Goal: Transaction & Acquisition: Purchase product/service

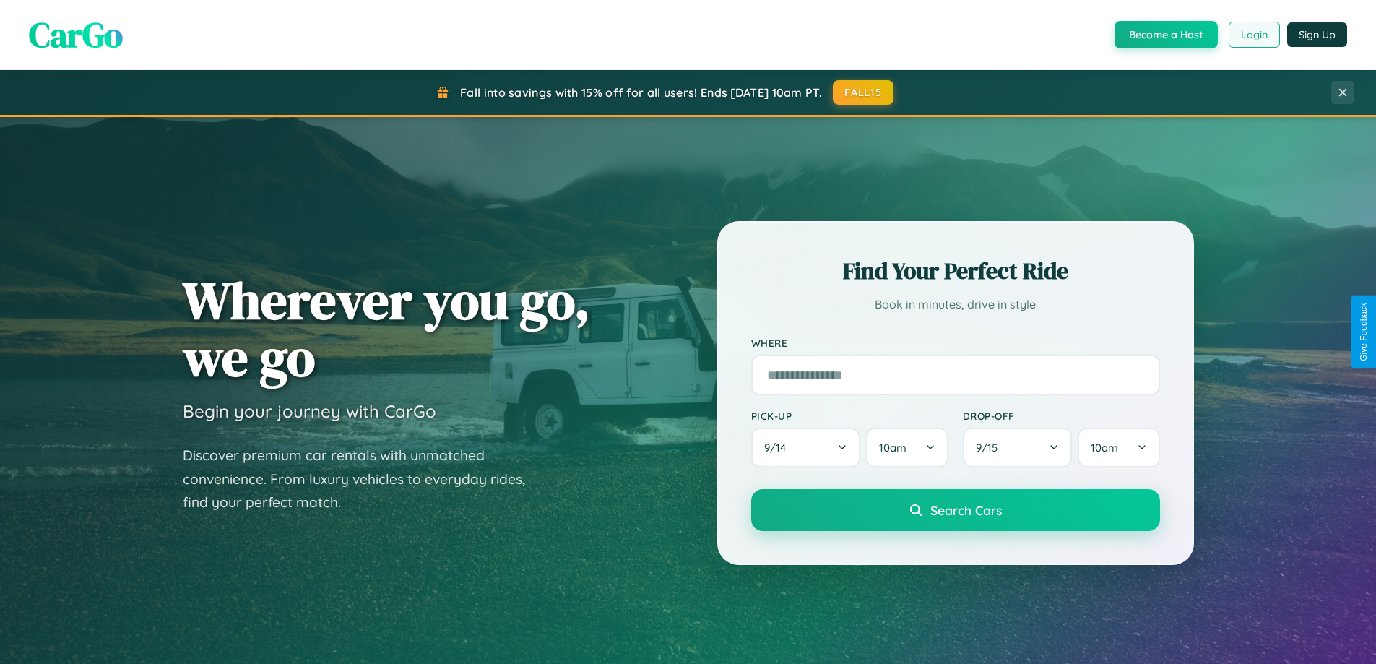
click at [1253, 35] on button "Login" at bounding box center [1254, 35] width 51 height 26
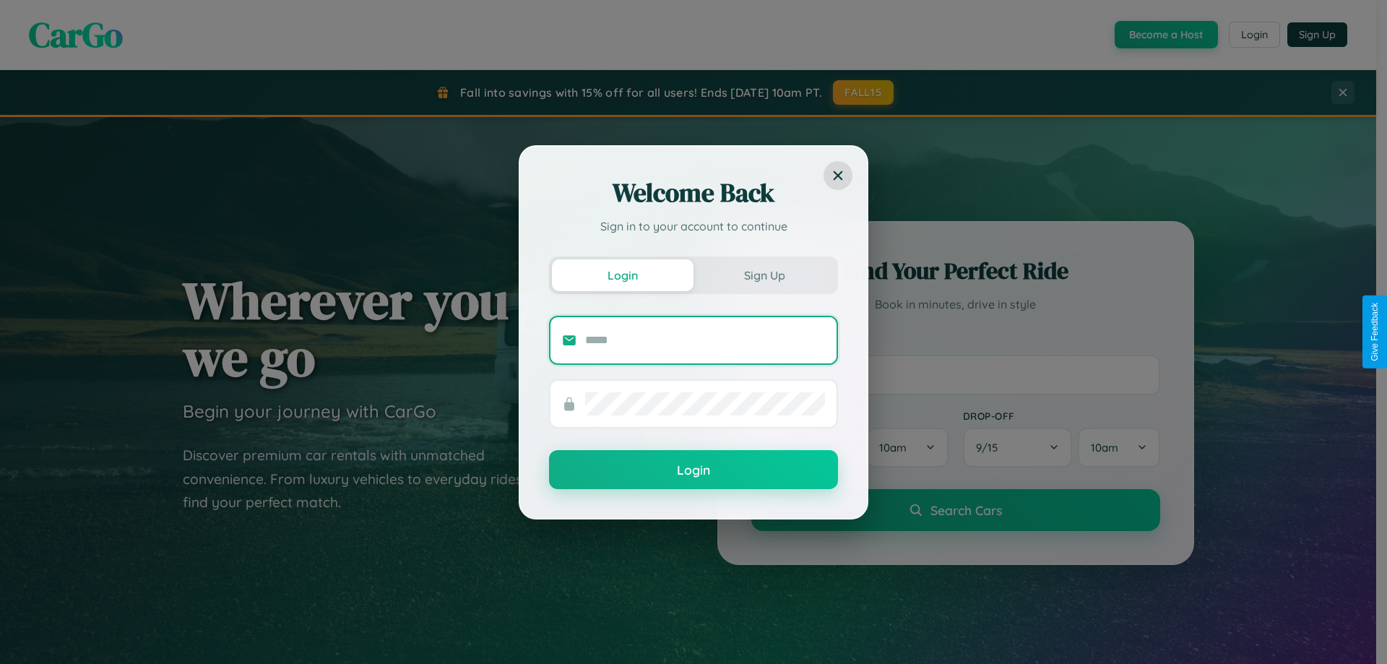
click at [705, 339] on input "text" at bounding box center [705, 340] width 240 height 23
type input "**********"
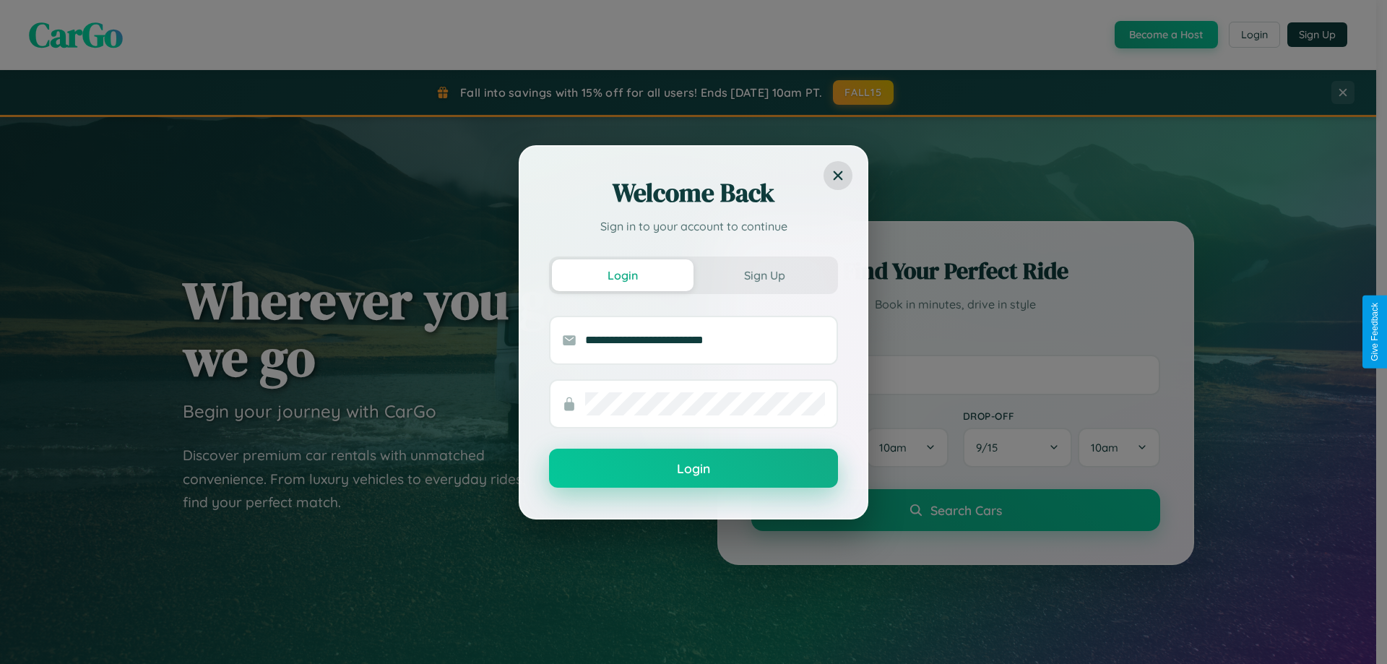
click at [693, 468] on button "Login" at bounding box center [693, 468] width 289 height 39
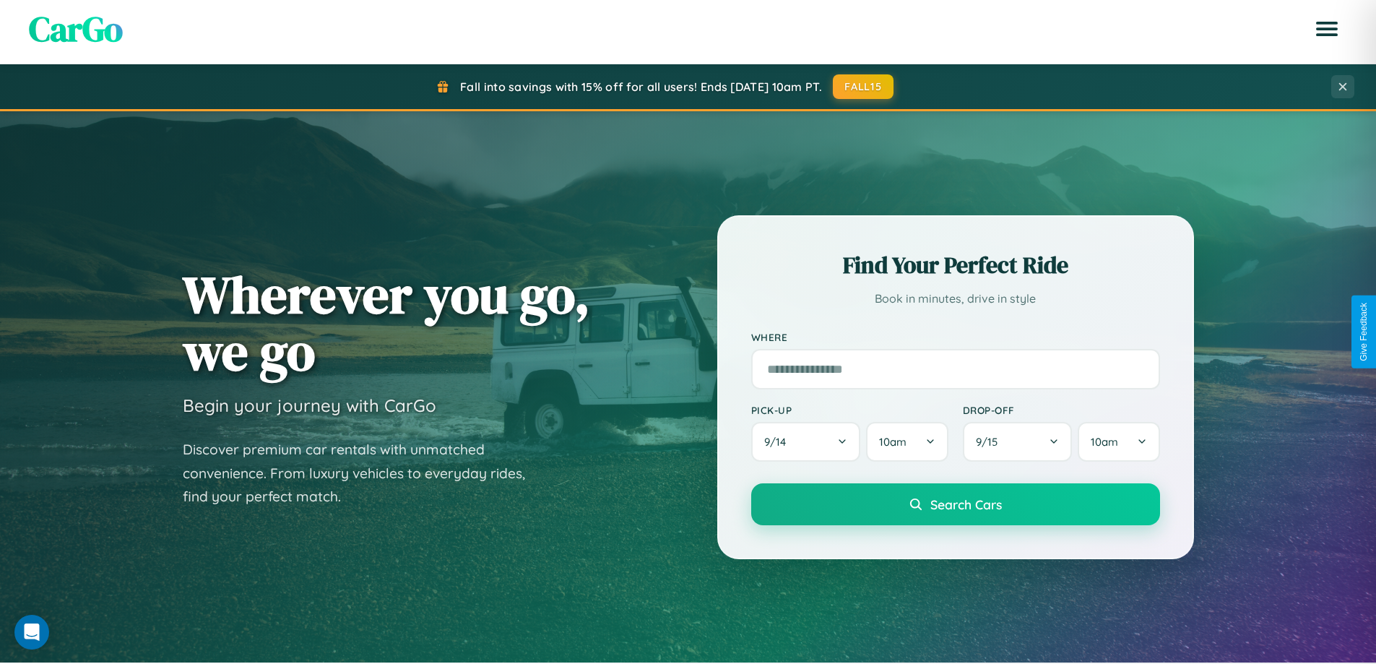
scroll to position [43, 0]
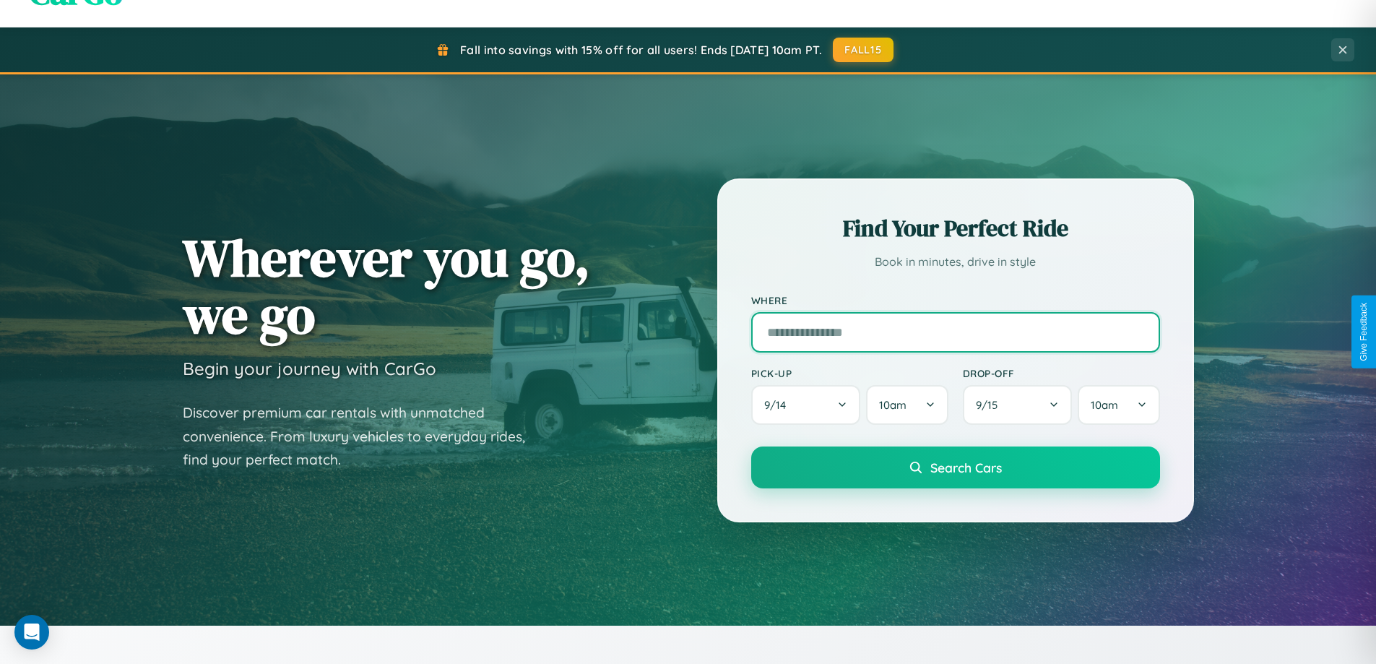
click at [955, 332] on input "text" at bounding box center [955, 332] width 409 height 40
type input "**********"
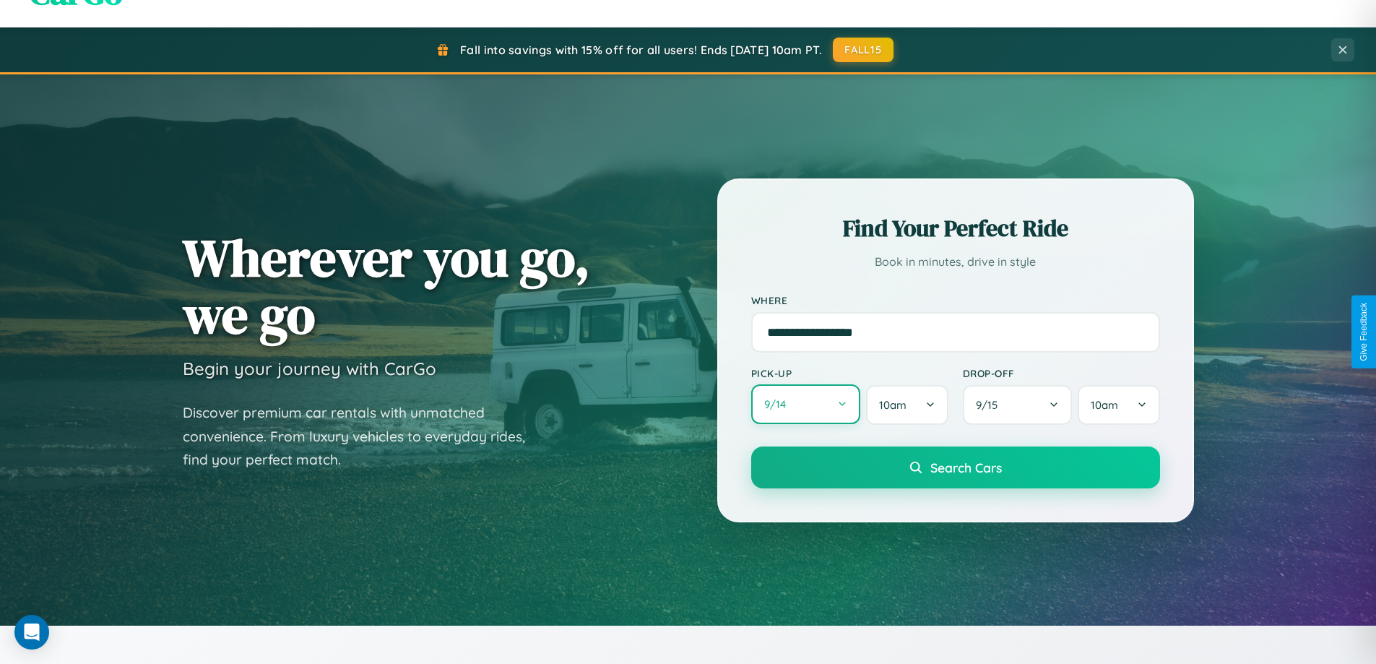
click at [805, 405] on button "9 / 14" at bounding box center [806, 404] width 110 height 40
select select "*"
select select "****"
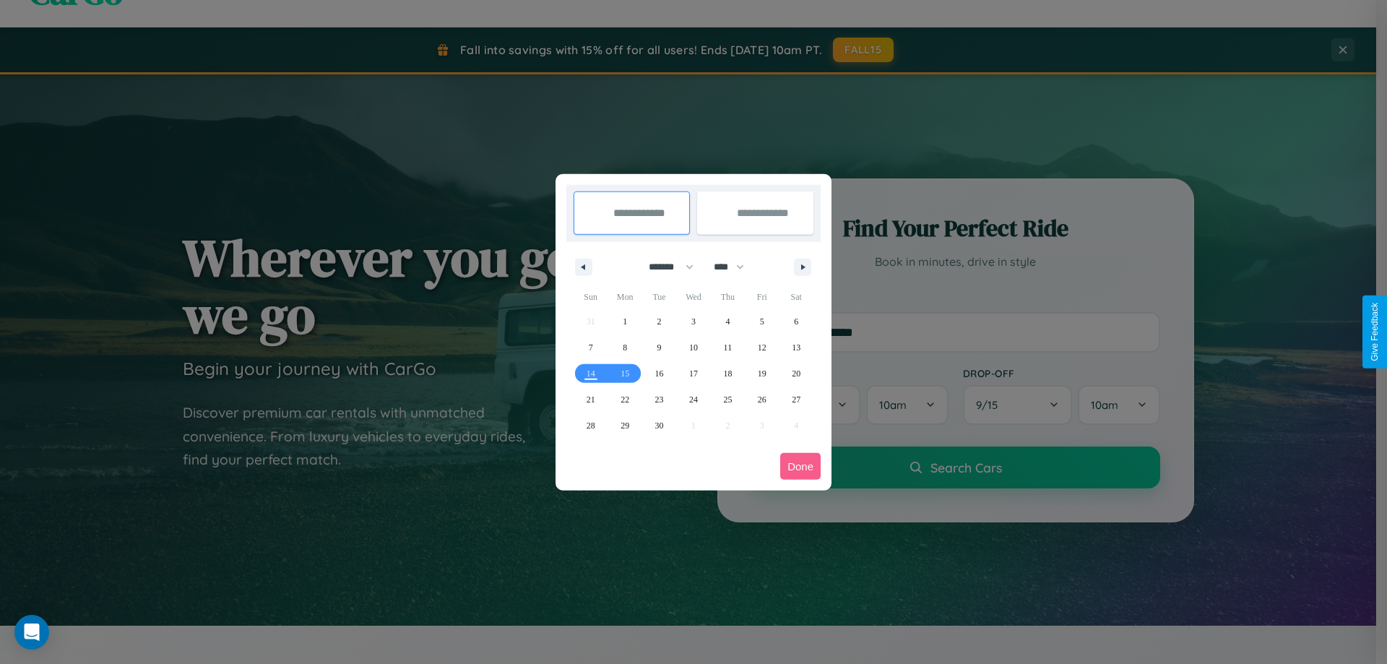
drag, startPoint x: 664, startPoint y: 267, endPoint x: 693, endPoint y: 290, distance: 37.0
click at [664, 267] on select "******* ******** ***** ***** *** **** **** ****** ********* ******* ******** **…" at bounding box center [668, 267] width 61 height 24
select select "*"
click at [735, 267] on select "**** **** **** **** **** **** **** **** **** **** **** **** **** **** **** ****…" at bounding box center [727, 267] width 43 height 24
select select "****"
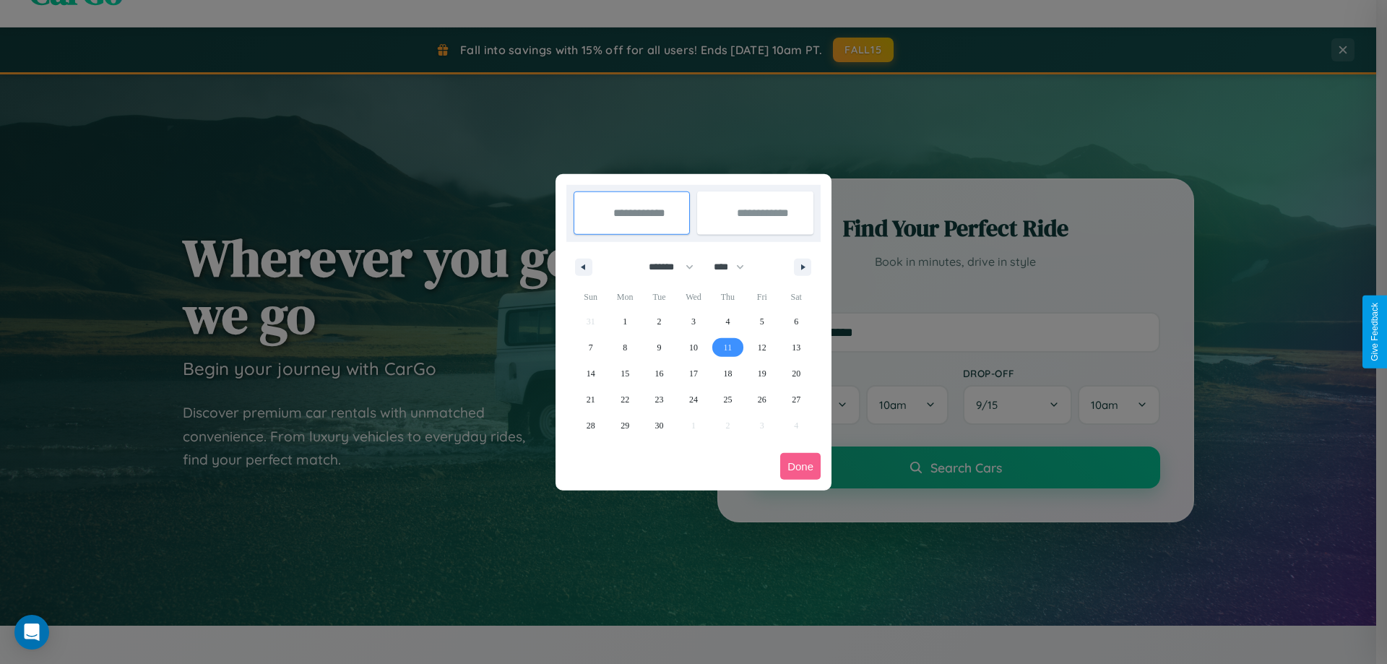
click at [727, 347] on span "11" at bounding box center [728, 347] width 9 height 26
type input "**********"
click at [590, 399] on span "21" at bounding box center [590, 399] width 9 height 26
type input "**********"
click at [800, 466] on button "Done" at bounding box center [800, 466] width 40 height 27
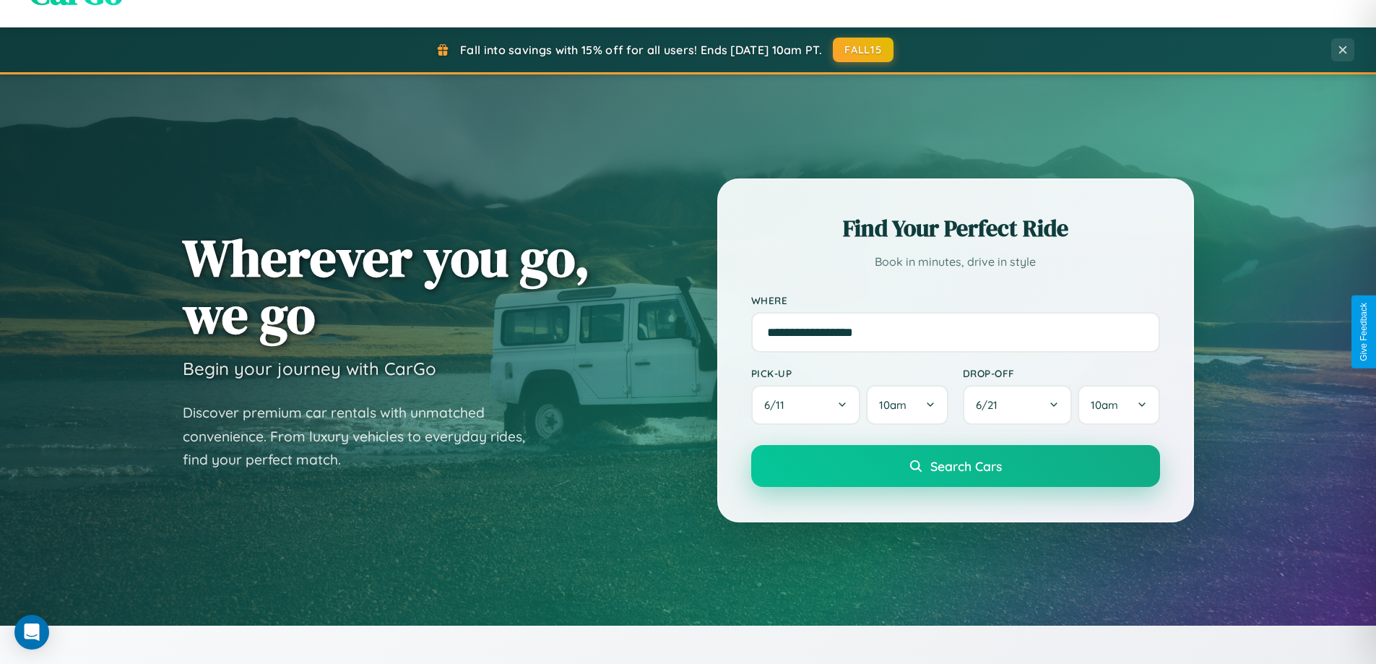
click at [955, 466] on span "Search Cars" at bounding box center [966, 466] width 72 height 16
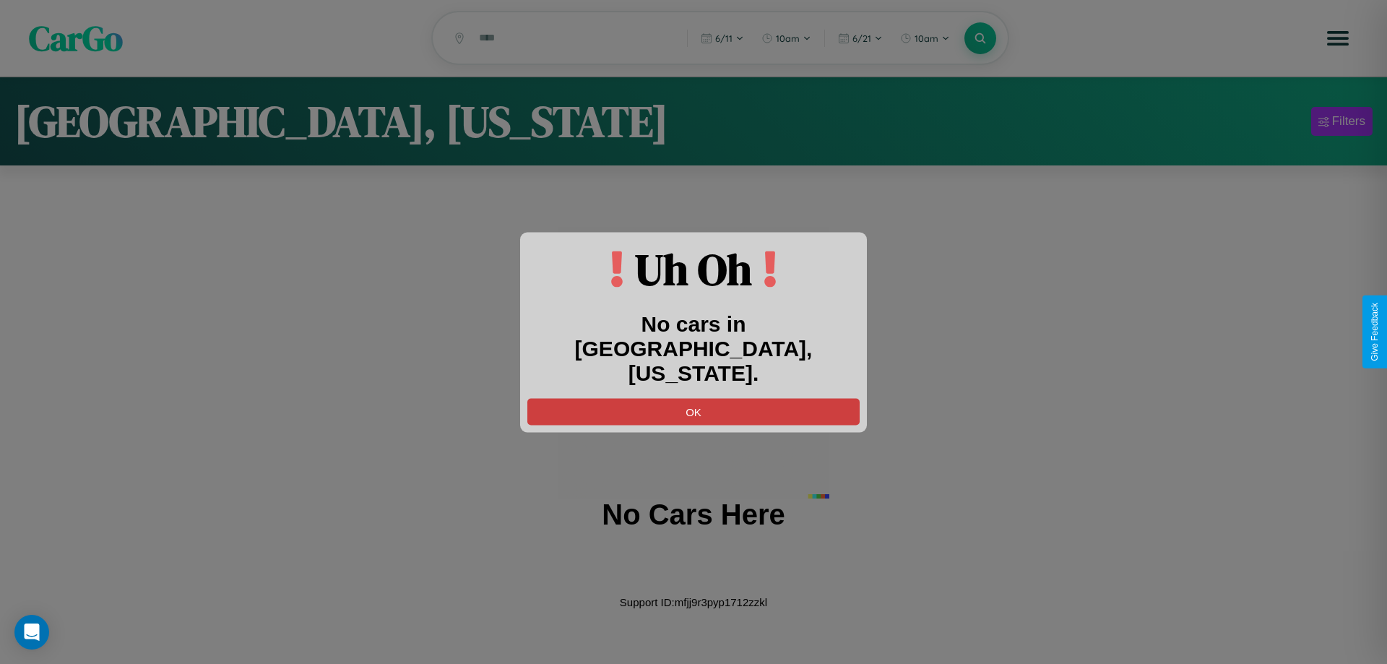
click at [693, 398] on button "OK" at bounding box center [693, 411] width 332 height 27
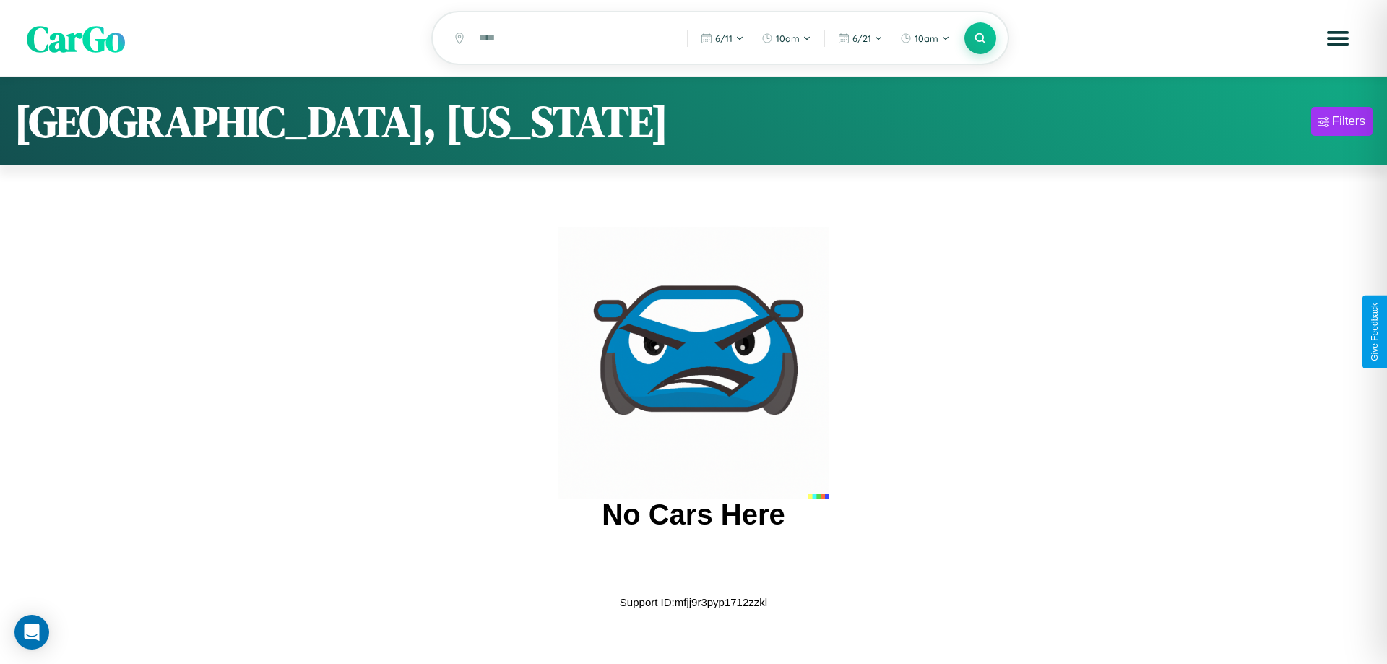
click at [76, 38] on span "CarGo" at bounding box center [76, 38] width 98 height 50
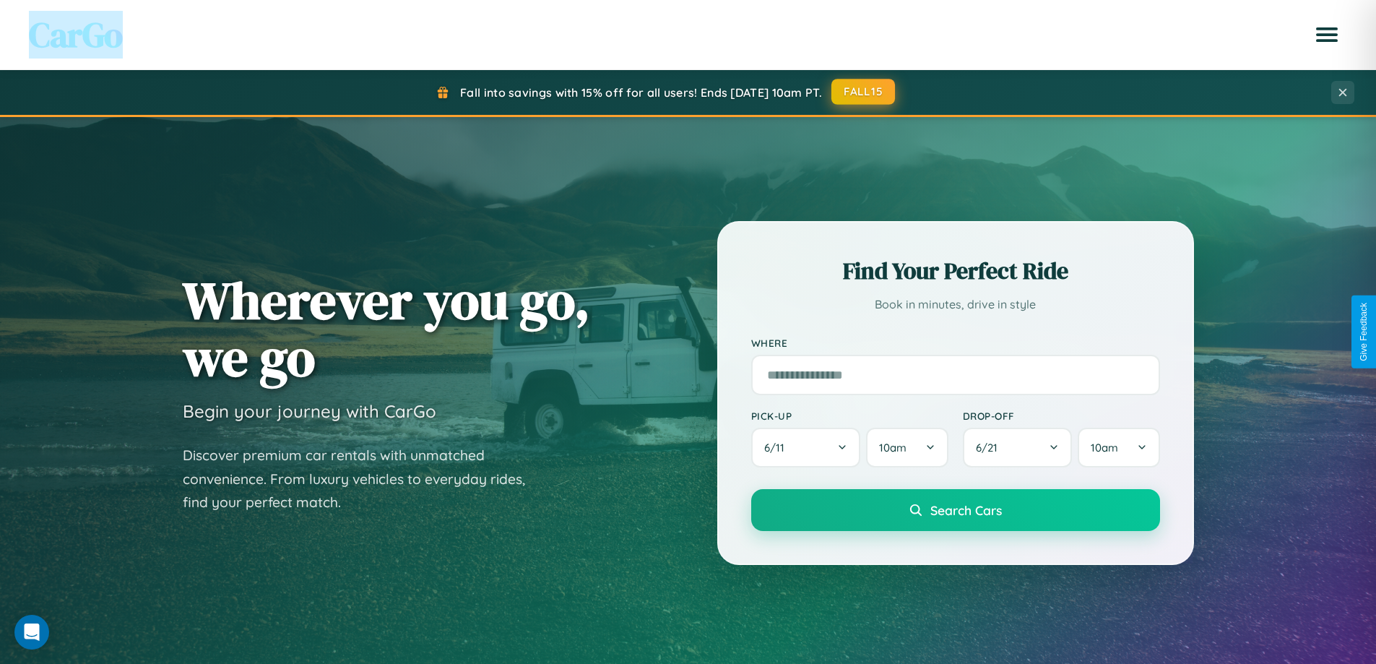
click at [864, 92] on button "FALL15" at bounding box center [863, 92] width 64 height 26
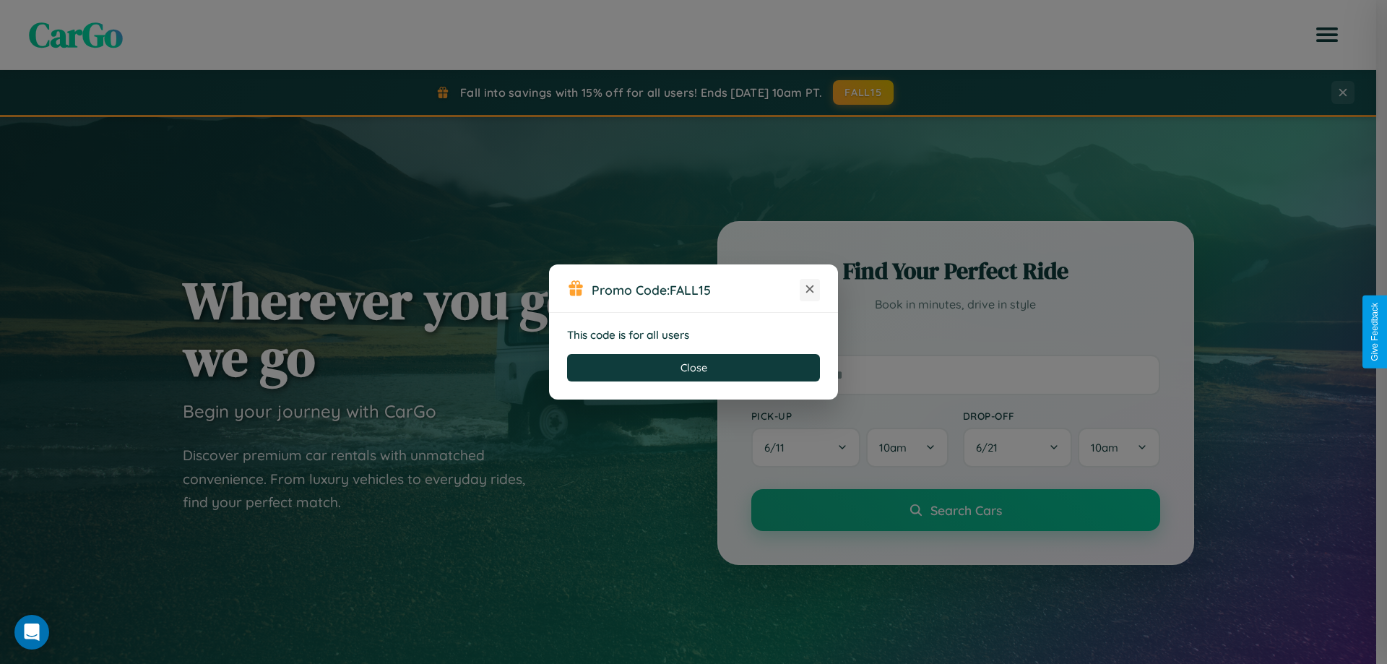
click at [810, 290] on icon at bounding box center [809, 289] width 14 height 14
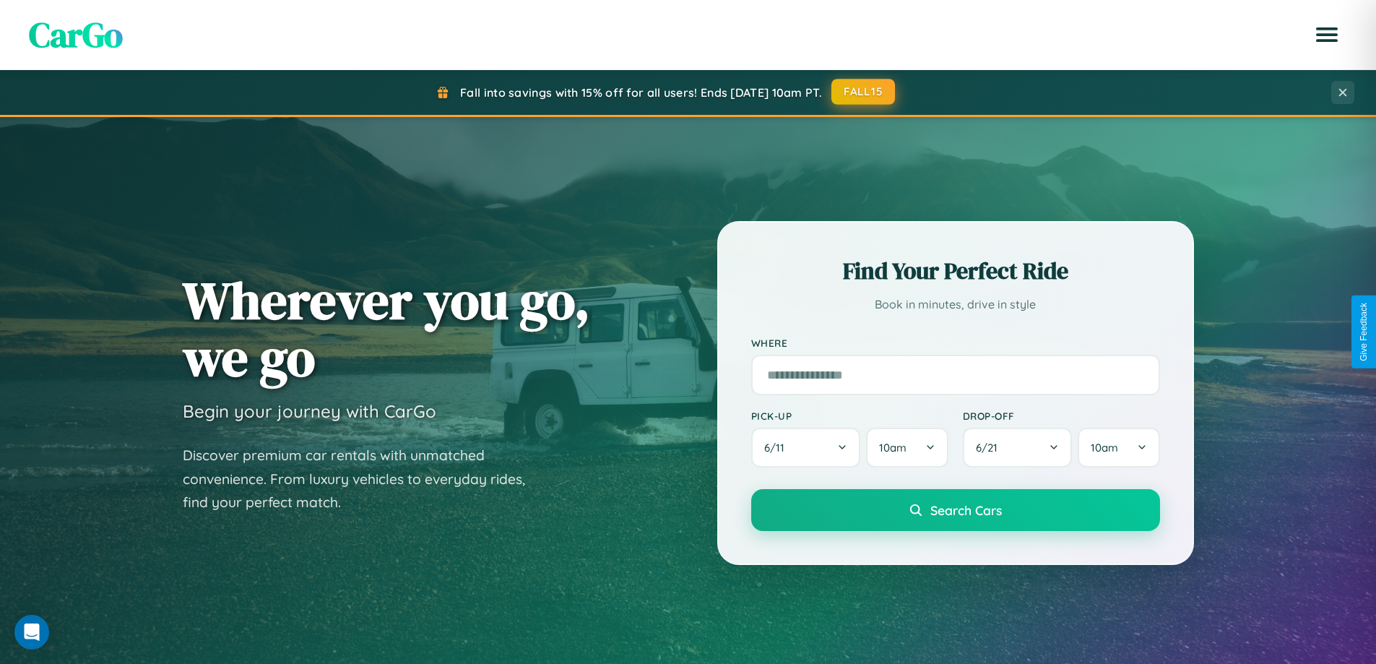
click at [864, 92] on button "FALL15" at bounding box center [863, 92] width 64 height 26
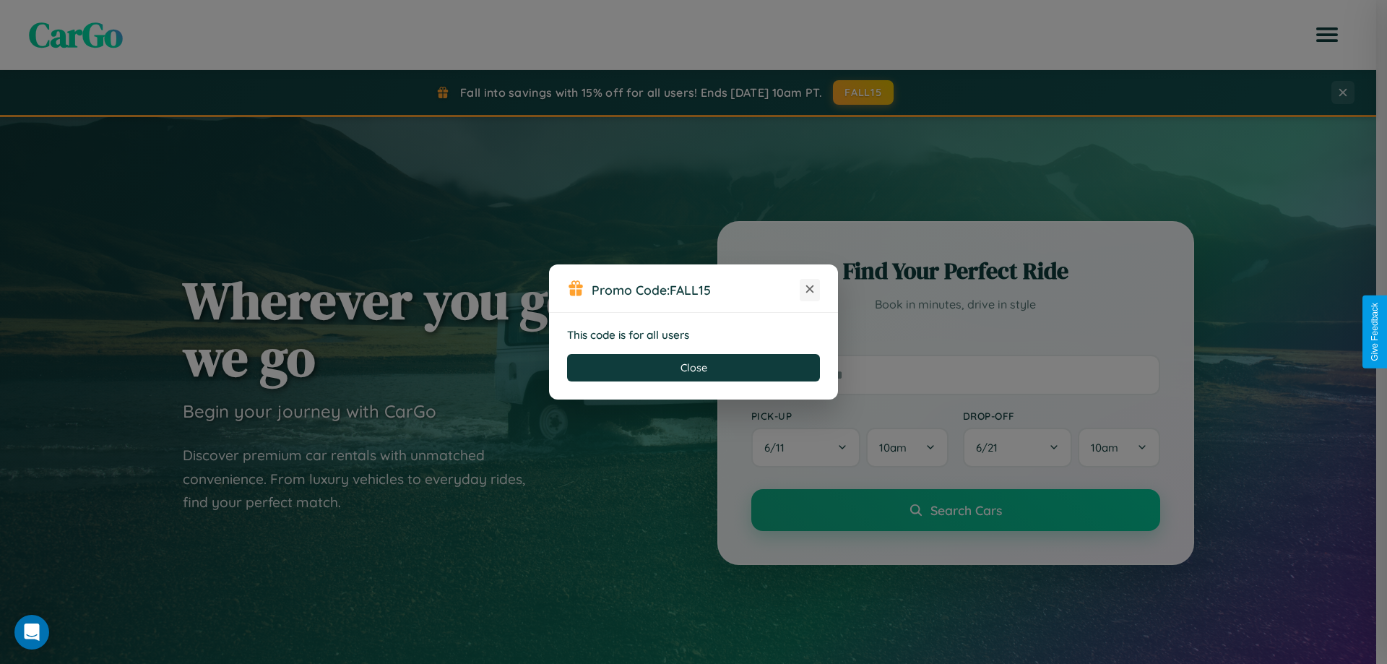
click at [810, 290] on icon at bounding box center [809, 289] width 14 height 14
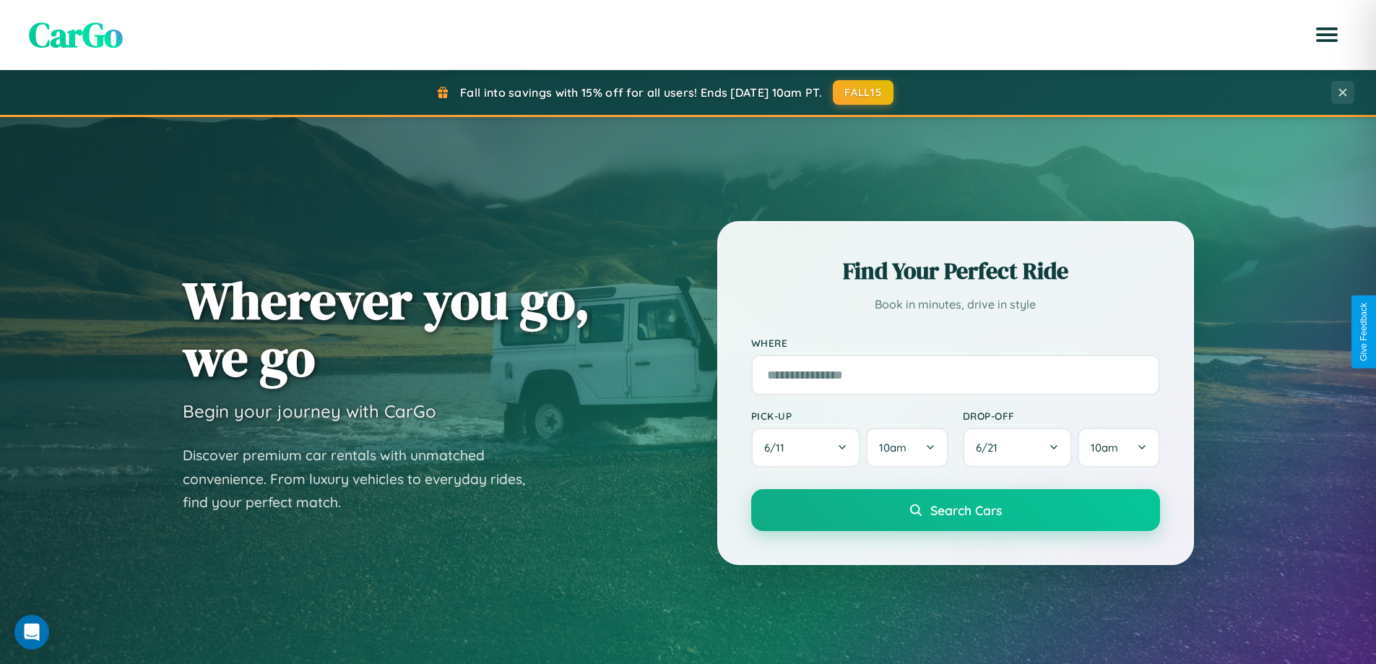
scroll to position [994, 0]
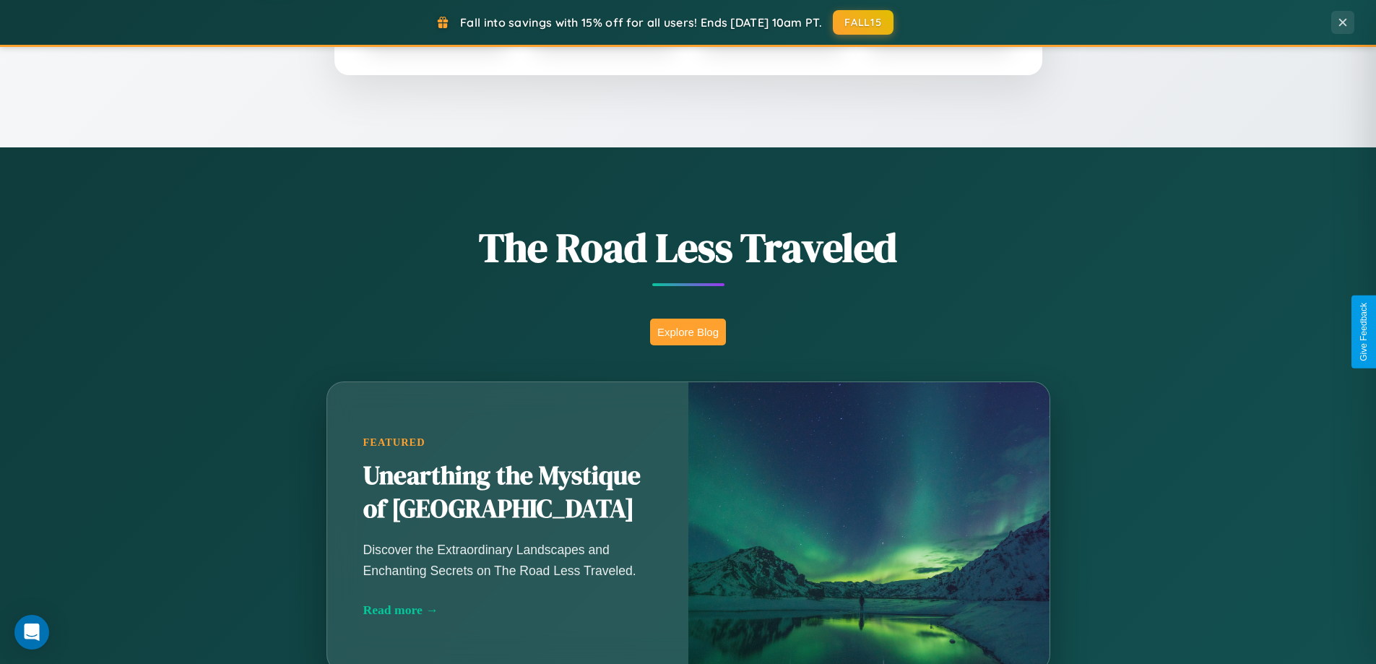
click at [688, 332] on button "Explore Blog" at bounding box center [688, 332] width 76 height 27
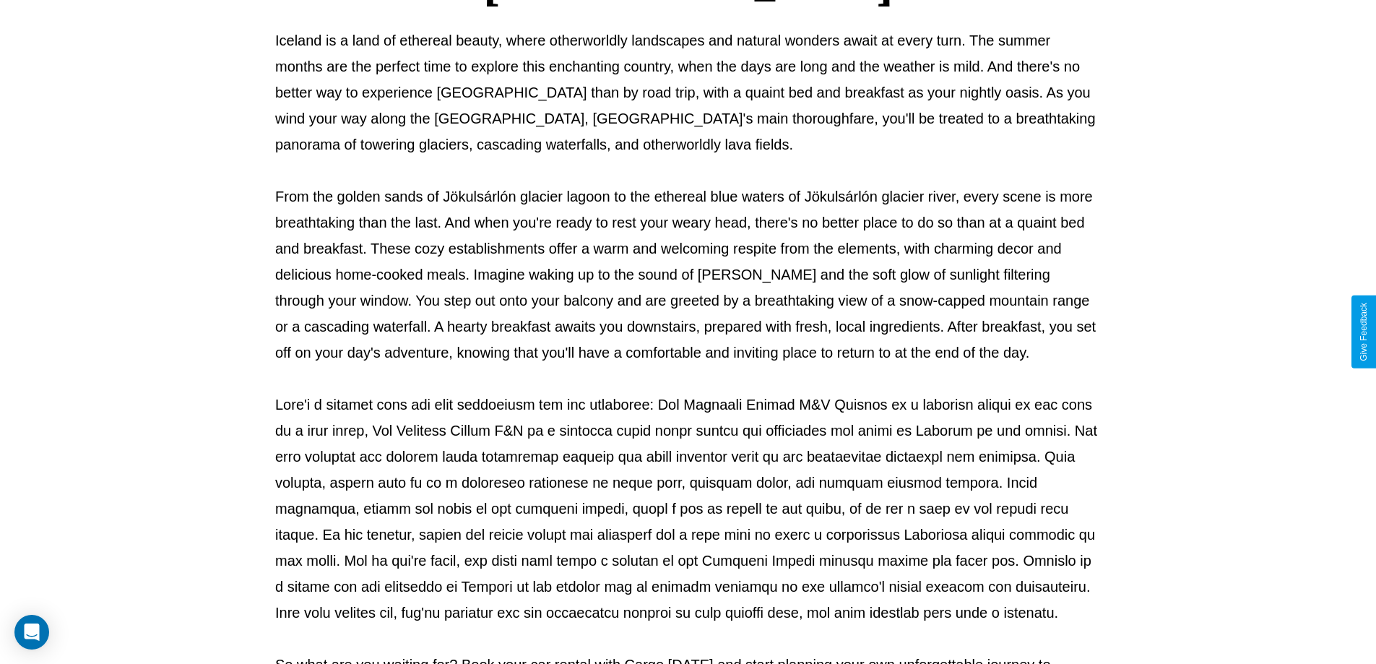
scroll to position [467, 0]
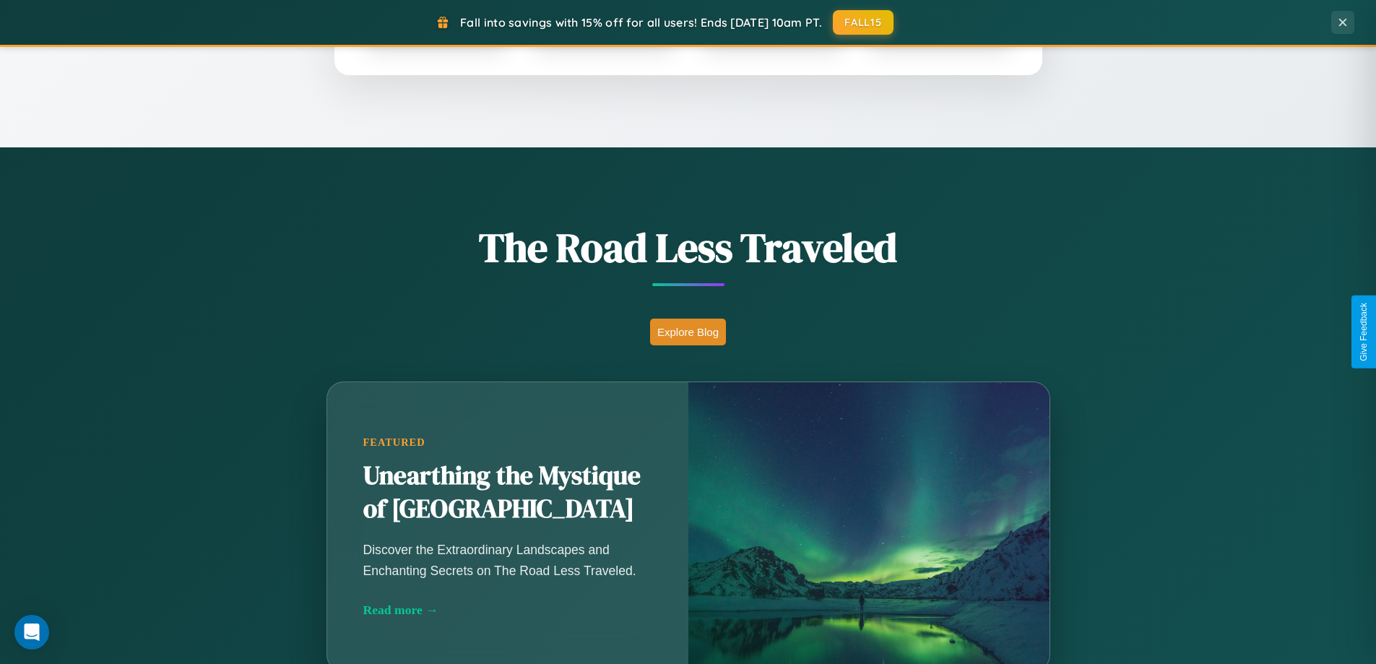
scroll to position [623, 0]
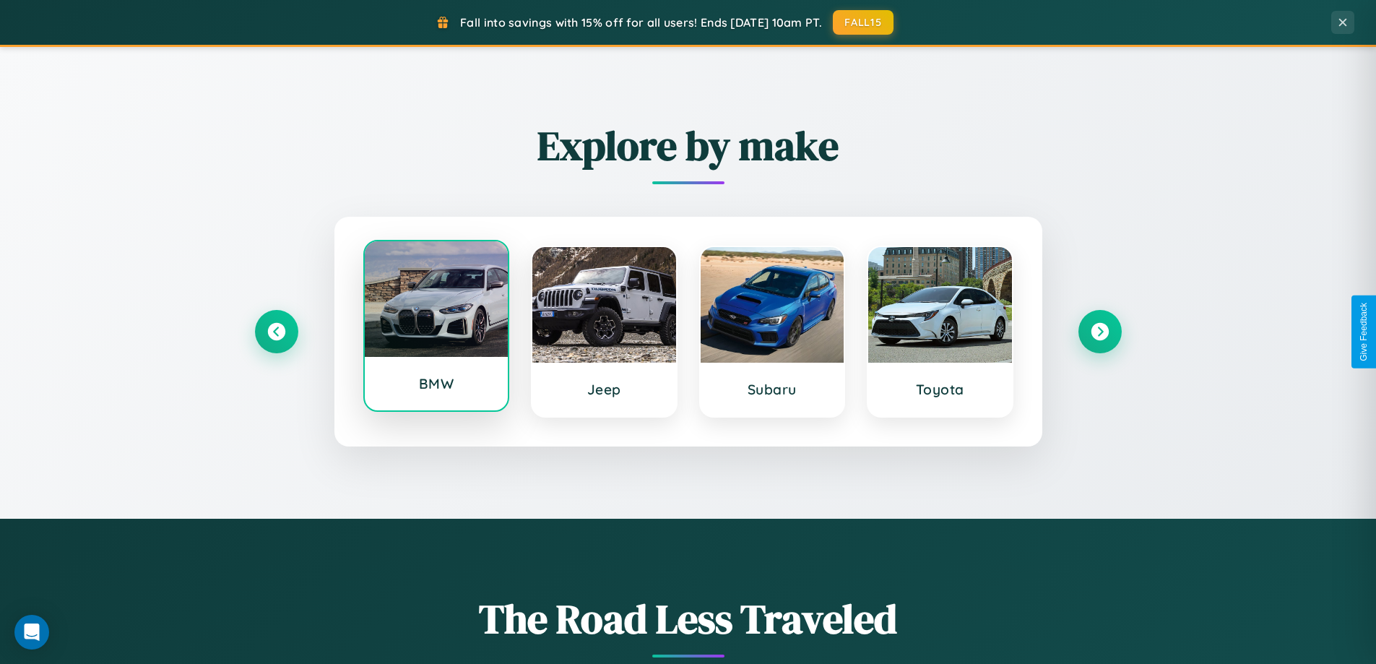
click at [436, 327] on div at bounding box center [437, 299] width 144 height 116
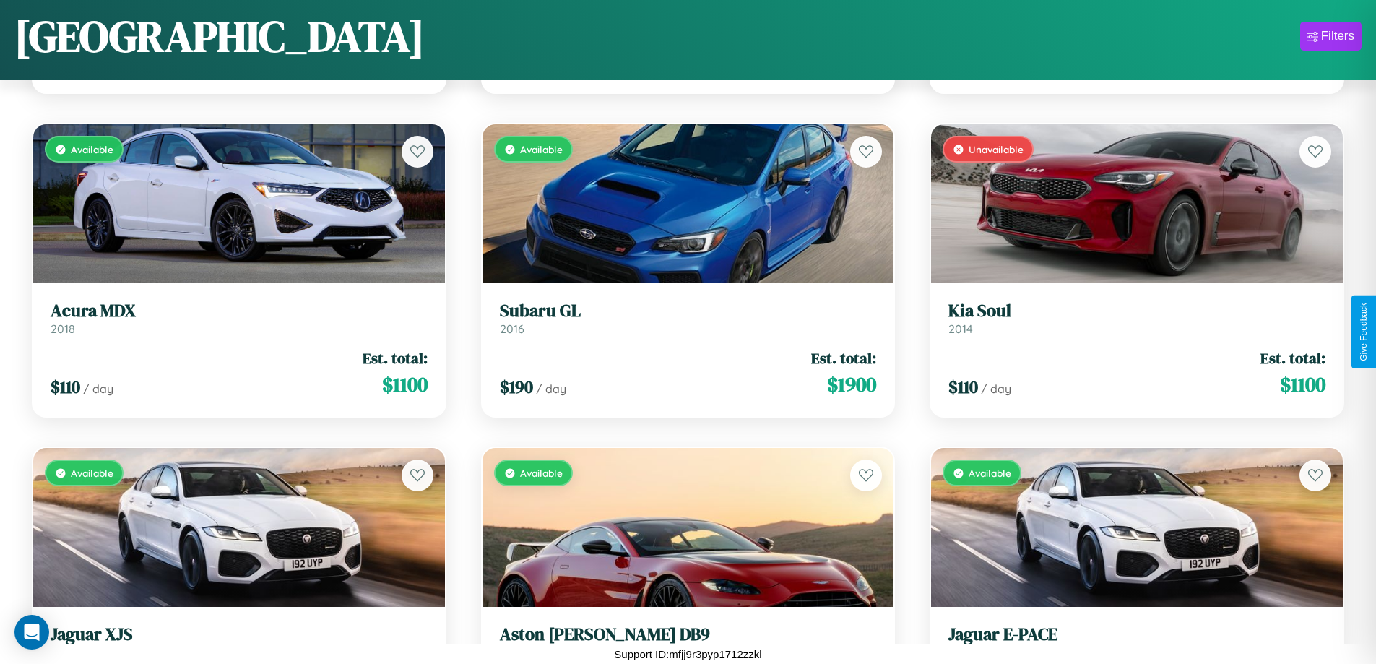
scroll to position [4731, 0]
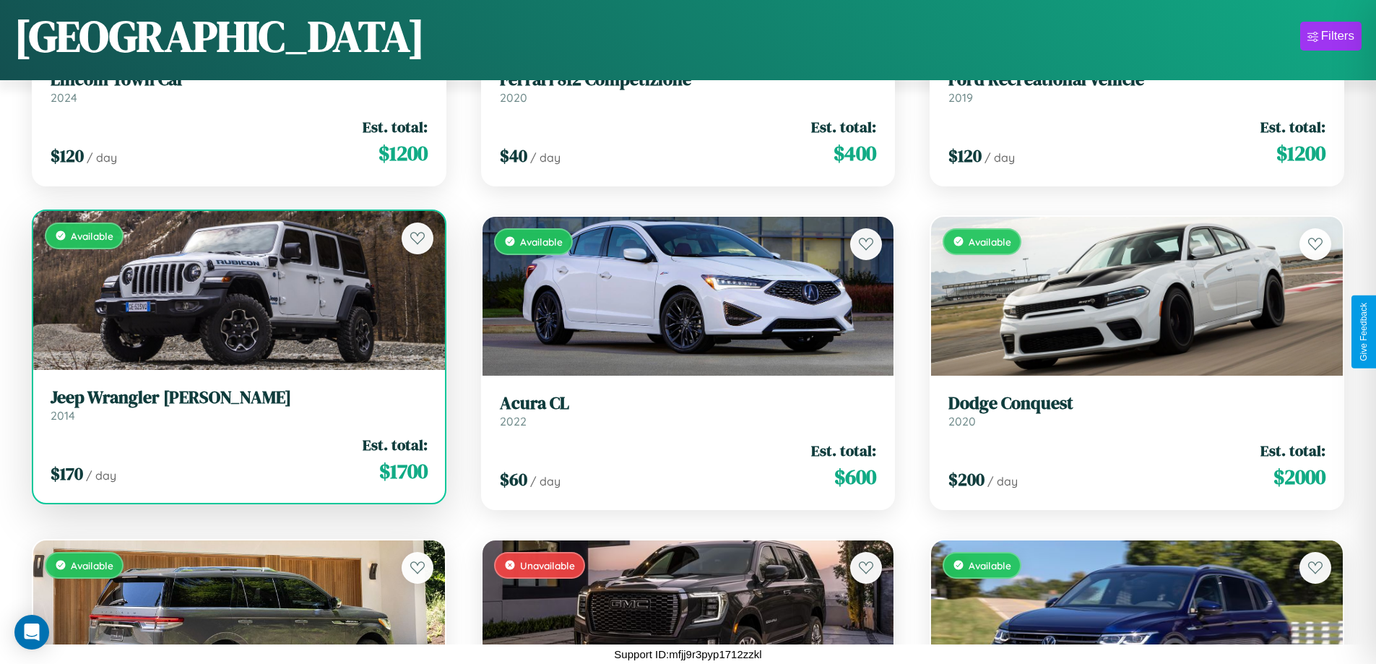
click at [237, 404] on h3 "Jeep Wrangler JK" at bounding box center [239, 397] width 377 height 21
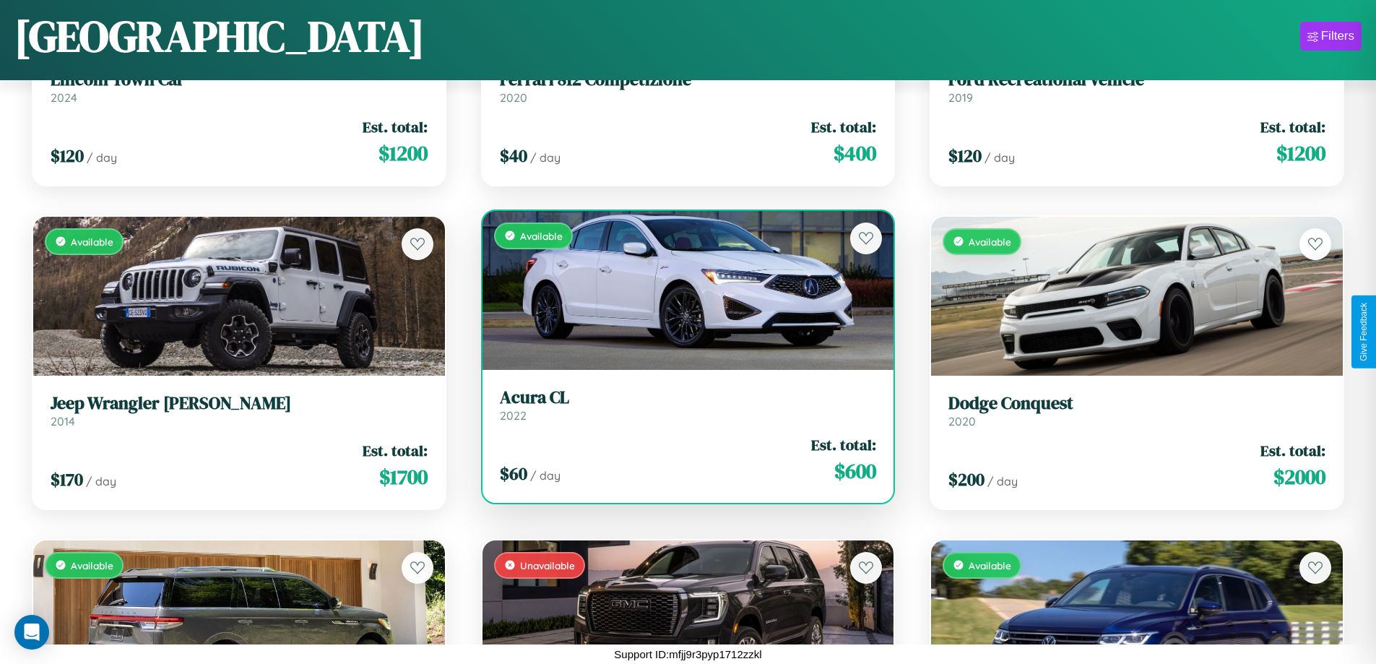
scroll to position [9259, 0]
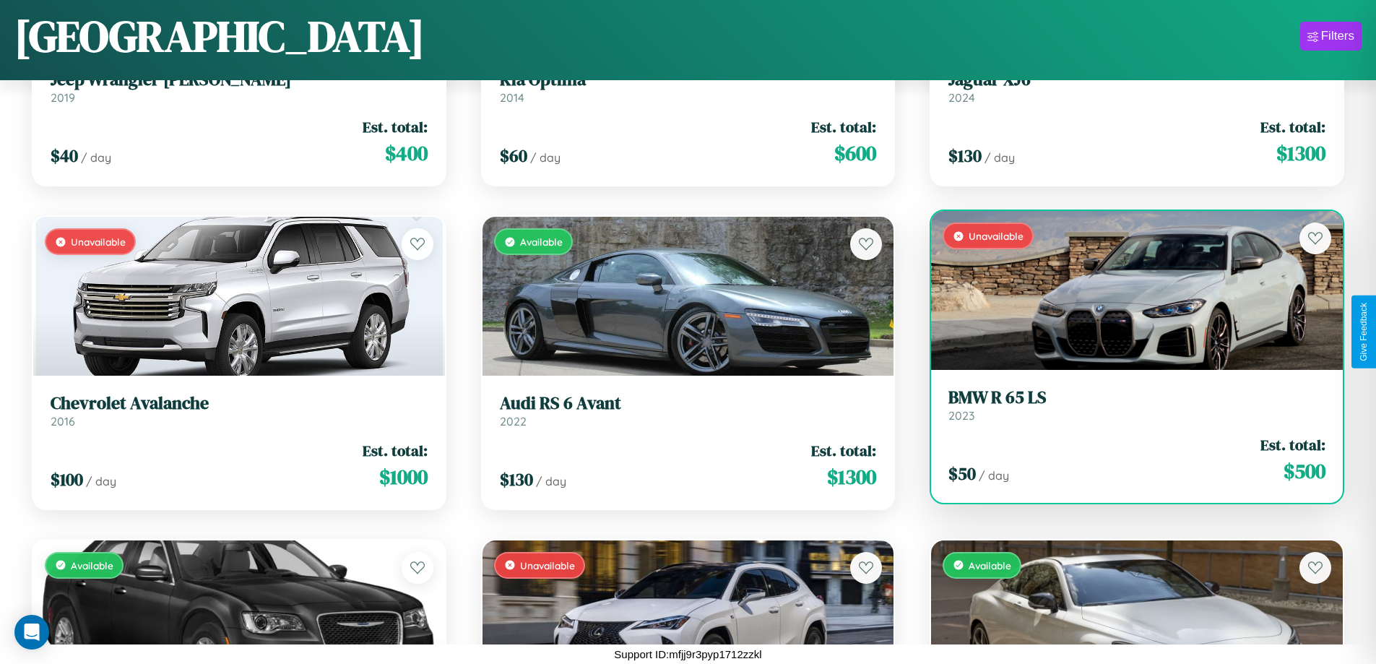
click at [1127, 405] on h3 "BMW R 65 LS" at bounding box center [1136, 397] width 377 height 21
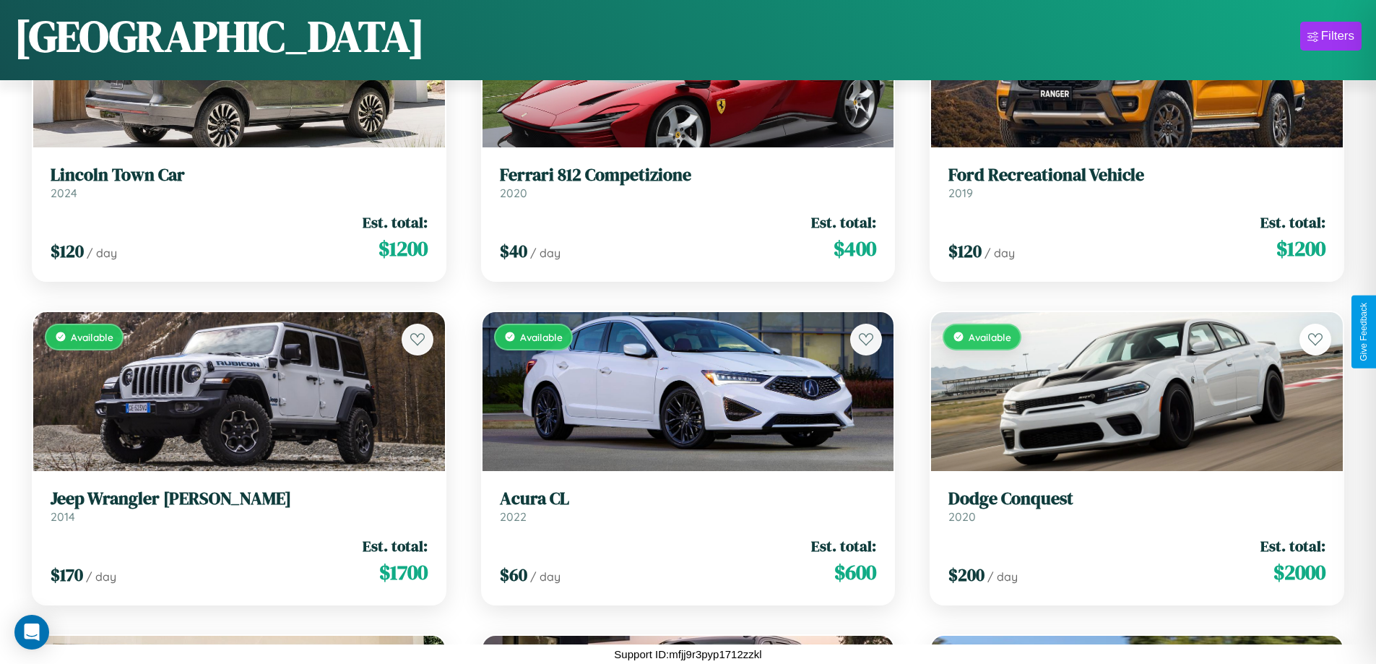
scroll to position [1820, 0]
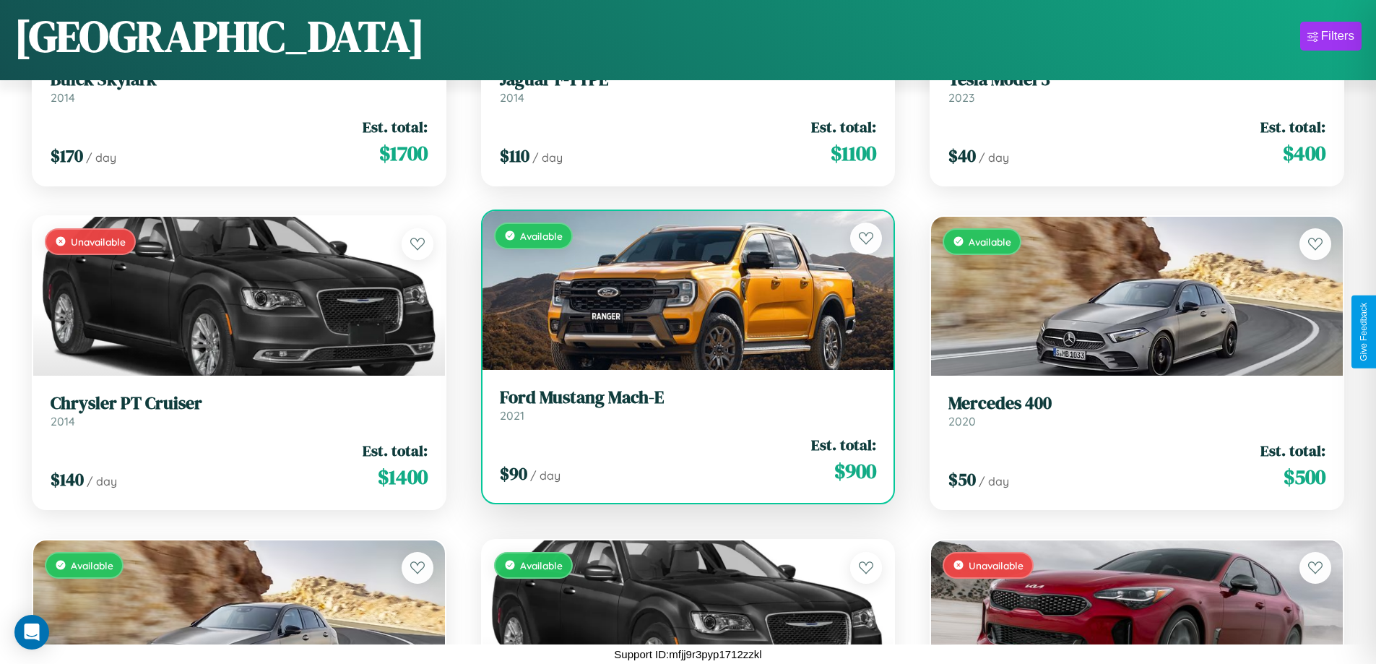
click at [682, 290] on div "Available" at bounding box center [688, 290] width 412 height 159
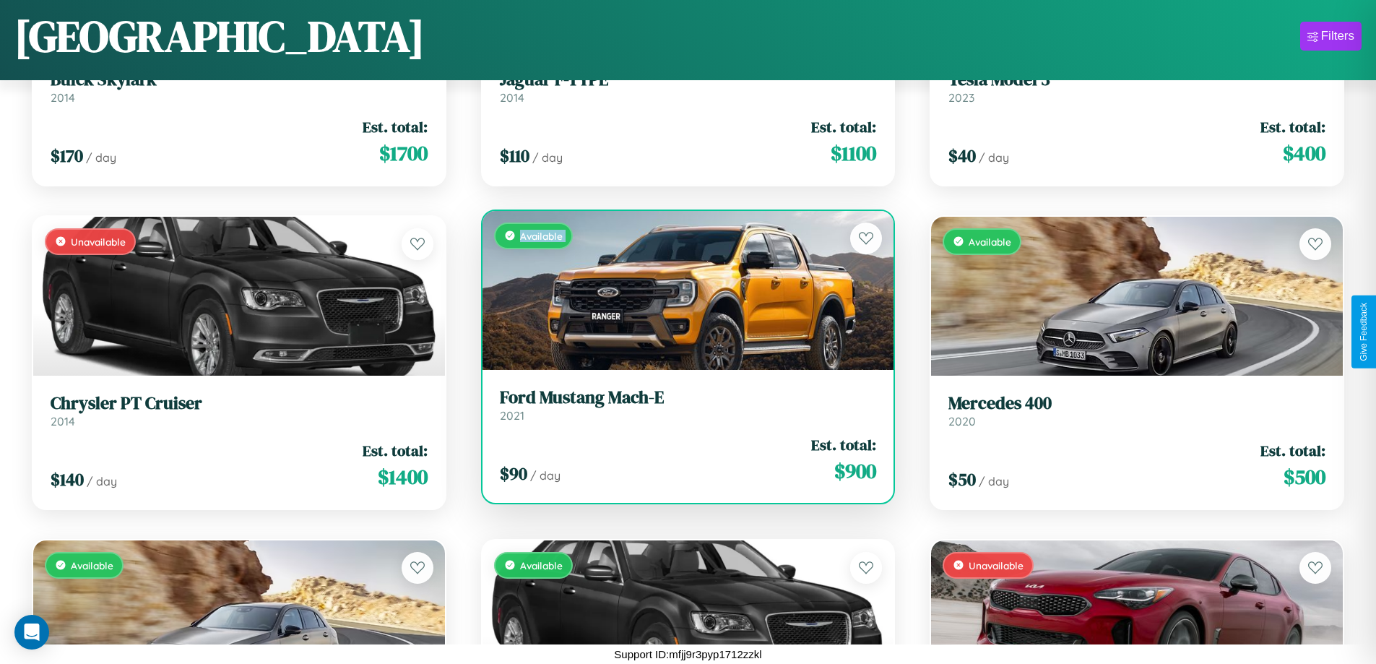
click at [682, 290] on div "Available" at bounding box center [688, 290] width 412 height 159
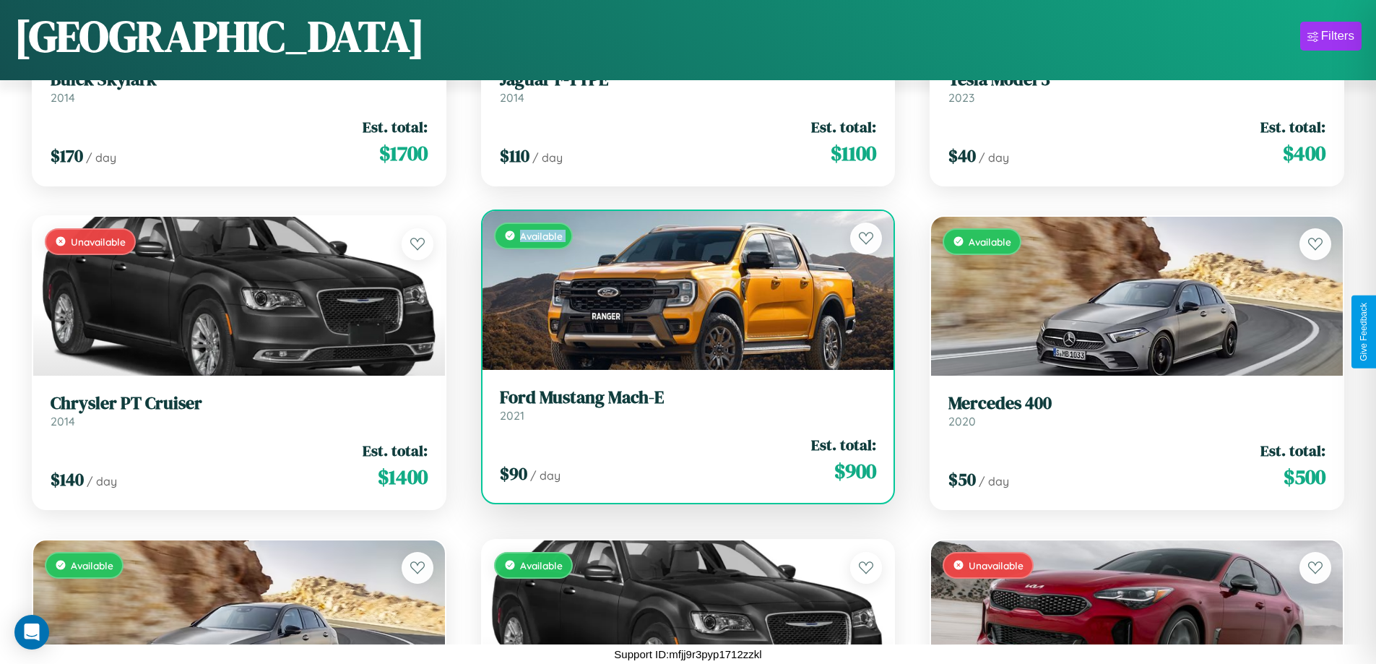
click at [682, 290] on div "Available" at bounding box center [688, 290] width 412 height 159
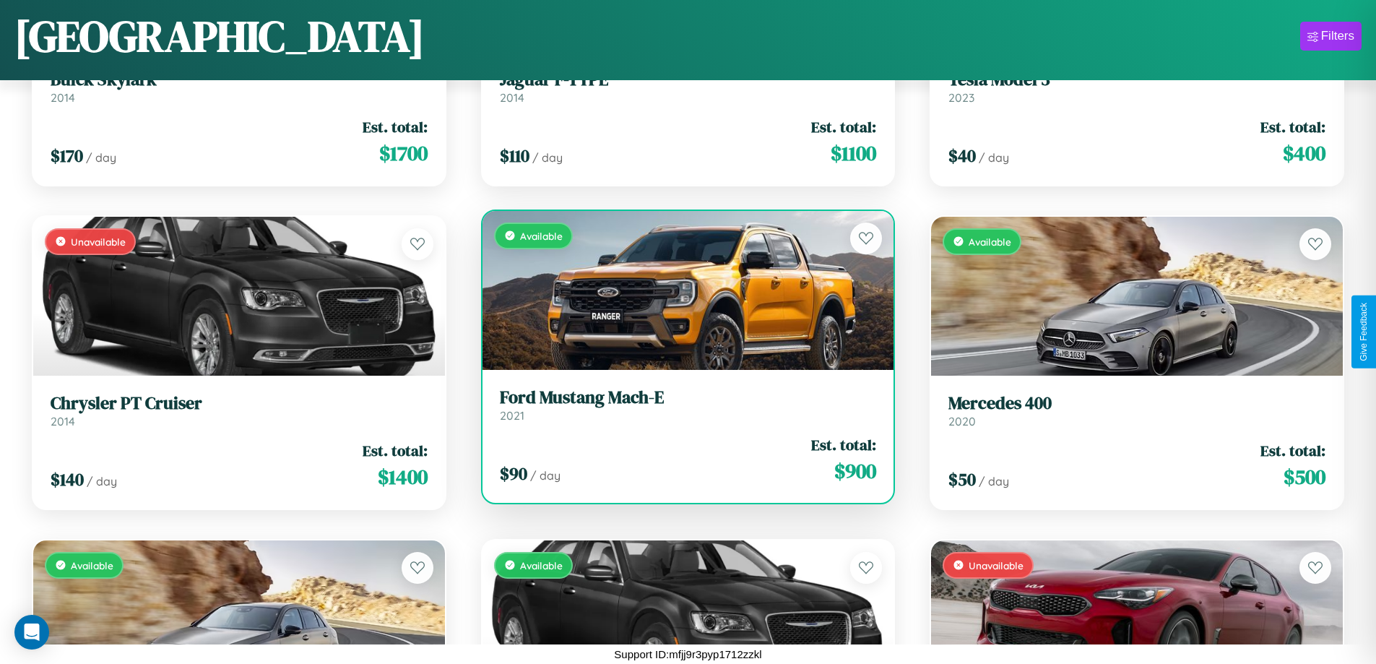
click at [682, 290] on div "Available" at bounding box center [688, 290] width 412 height 159
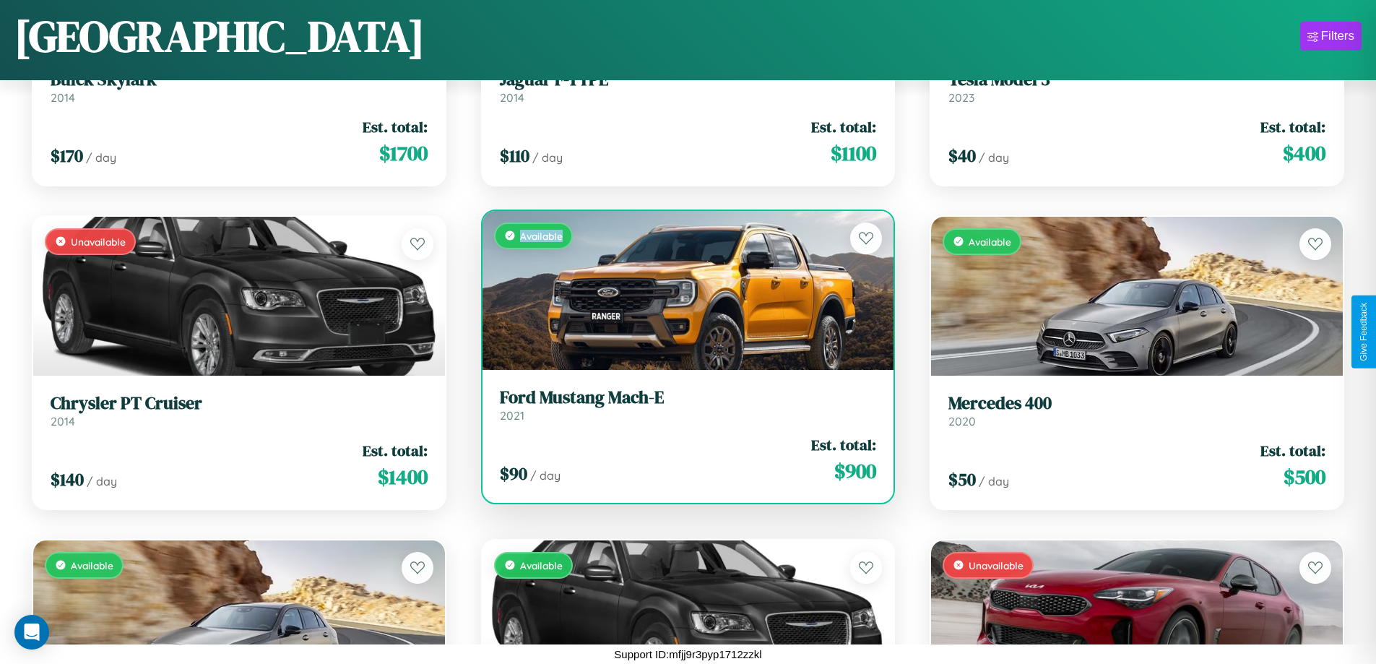
click at [682, 290] on div "Available" at bounding box center [688, 290] width 412 height 159
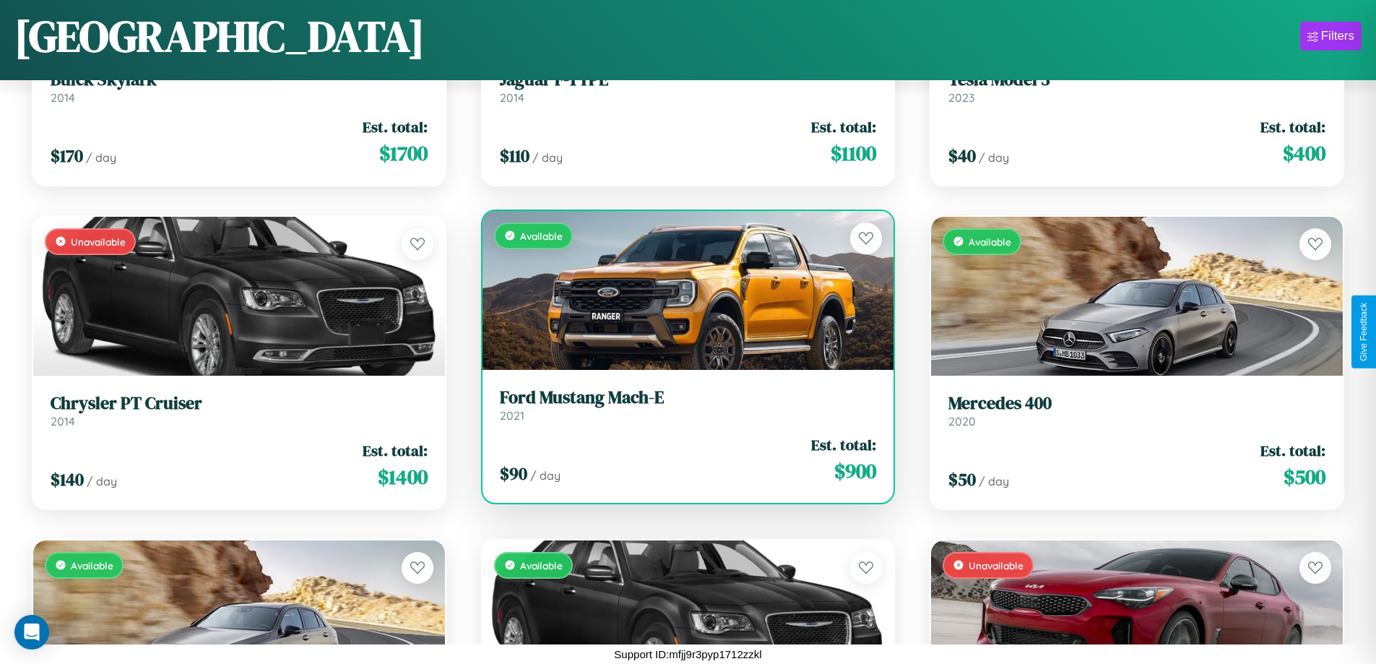
click at [682, 404] on h3 "Ford Mustang Mach-E" at bounding box center [688, 397] width 377 height 21
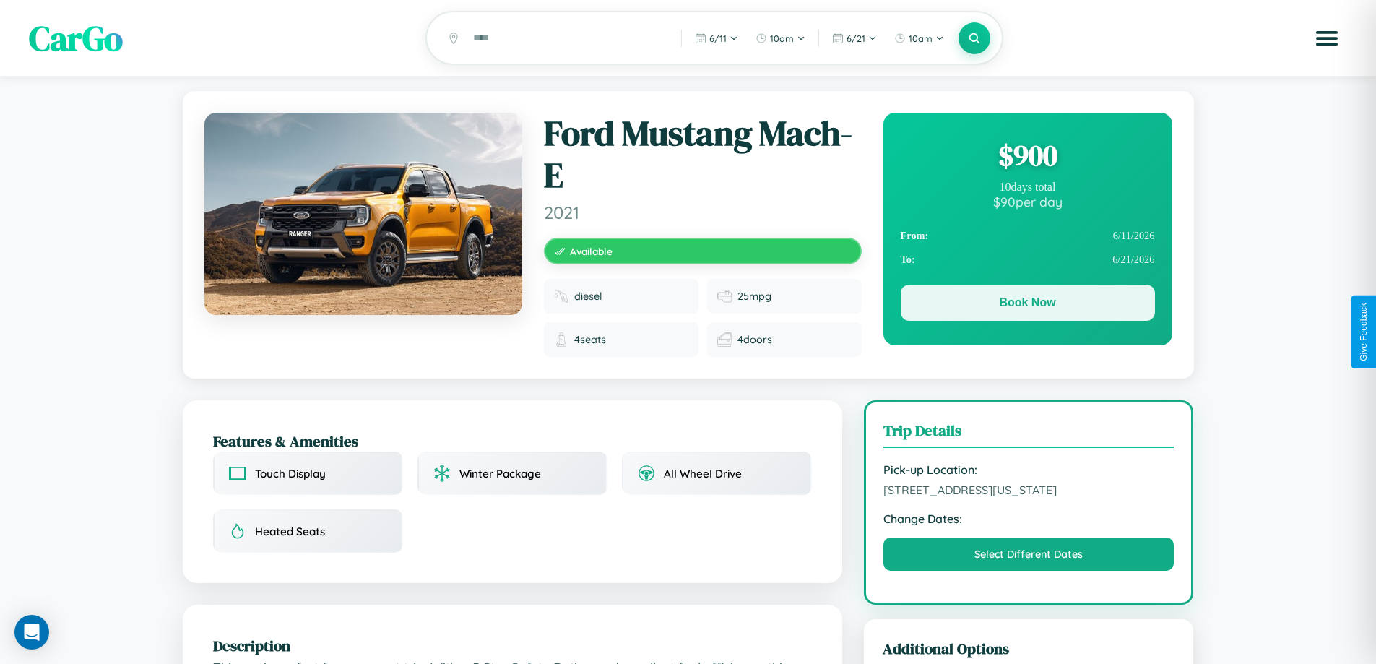
click at [1027, 305] on button "Book Now" at bounding box center [1028, 303] width 254 height 36
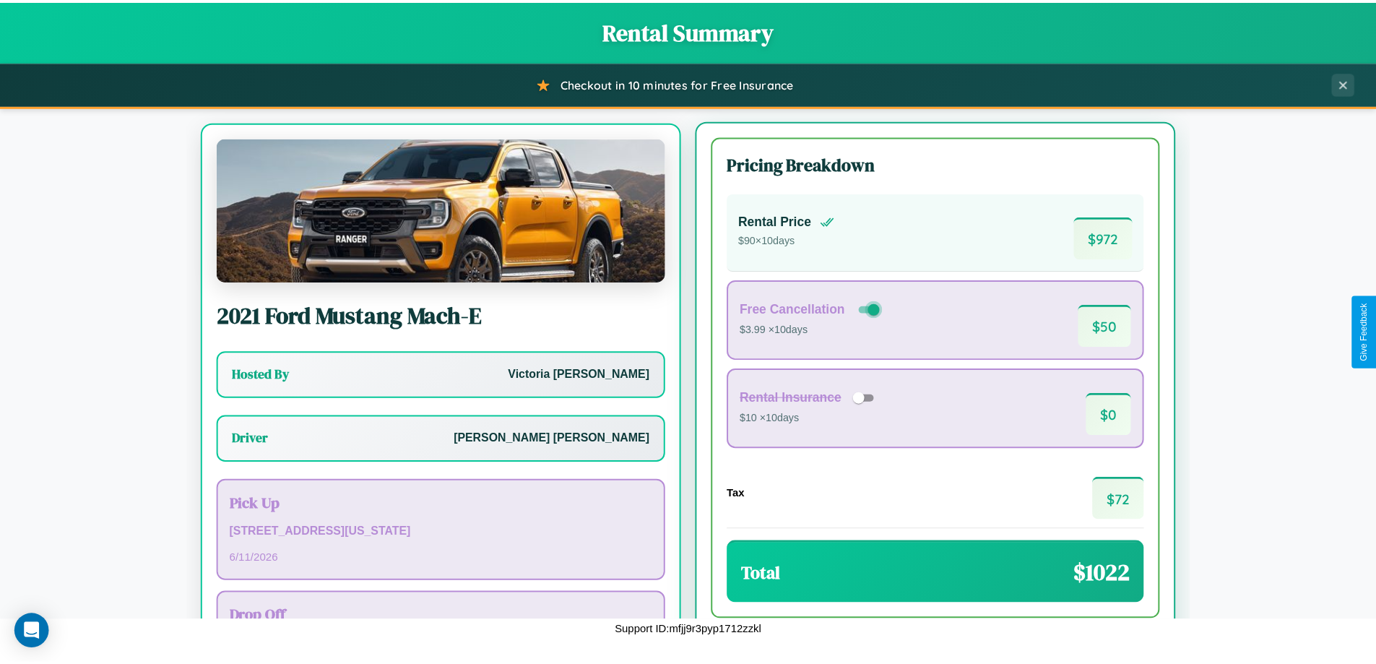
scroll to position [67, 0]
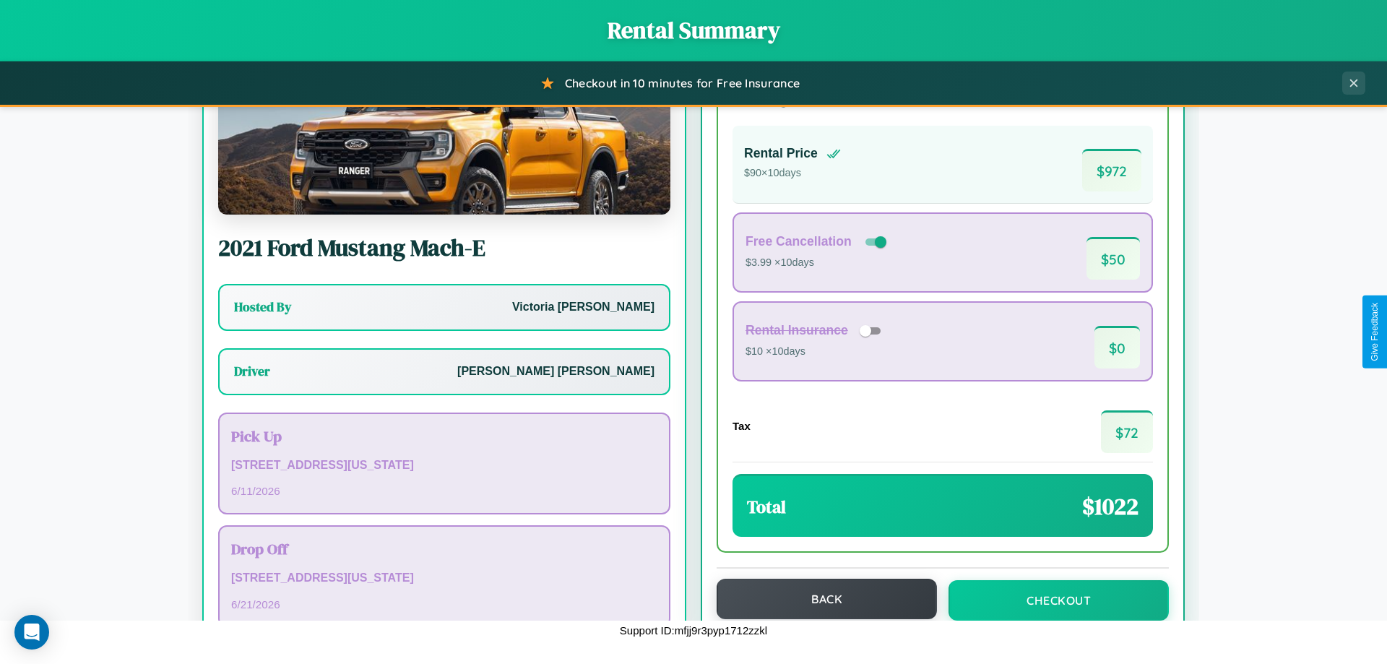
click at [820, 599] on button "Back" at bounding box center [826, 599] width 220 height 40
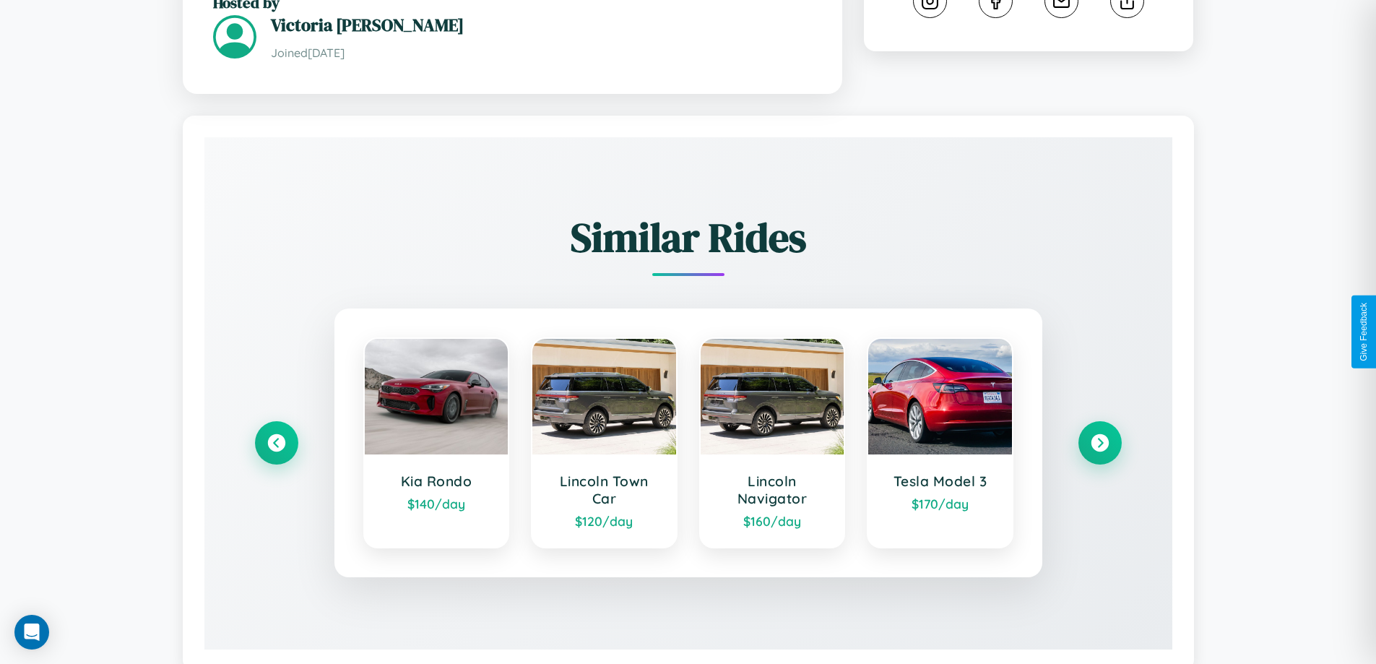
scroll to position [858, 0]
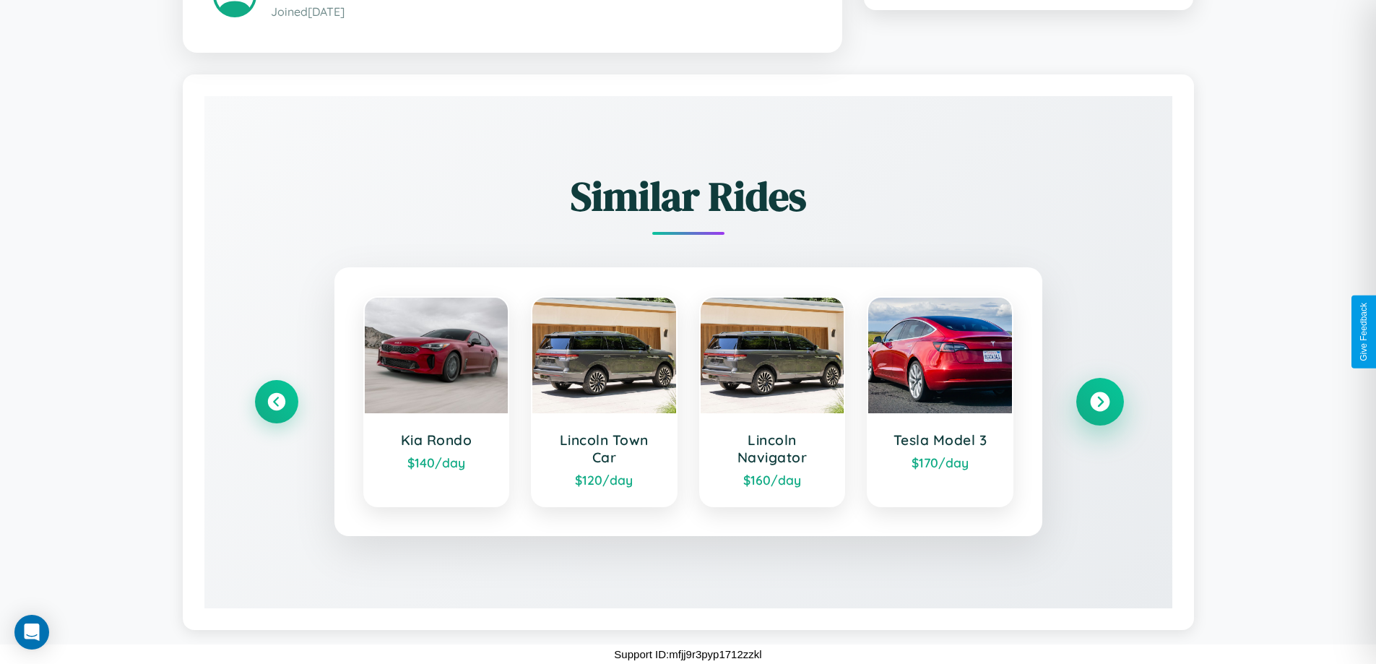
click at [1099, 401] on icon at bounding box center [1100, 402] width 20 height 20
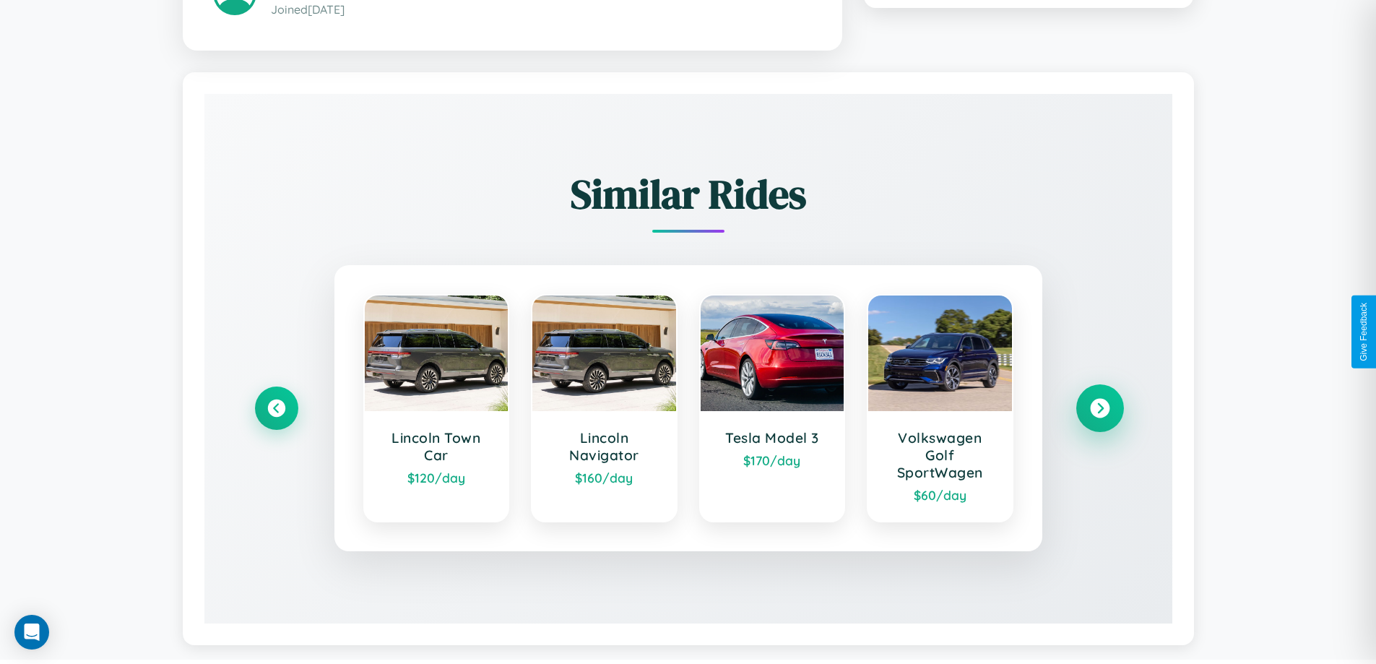
click at [1099, 410] on icon at bounding box center [1100, 409] width 20 height 20
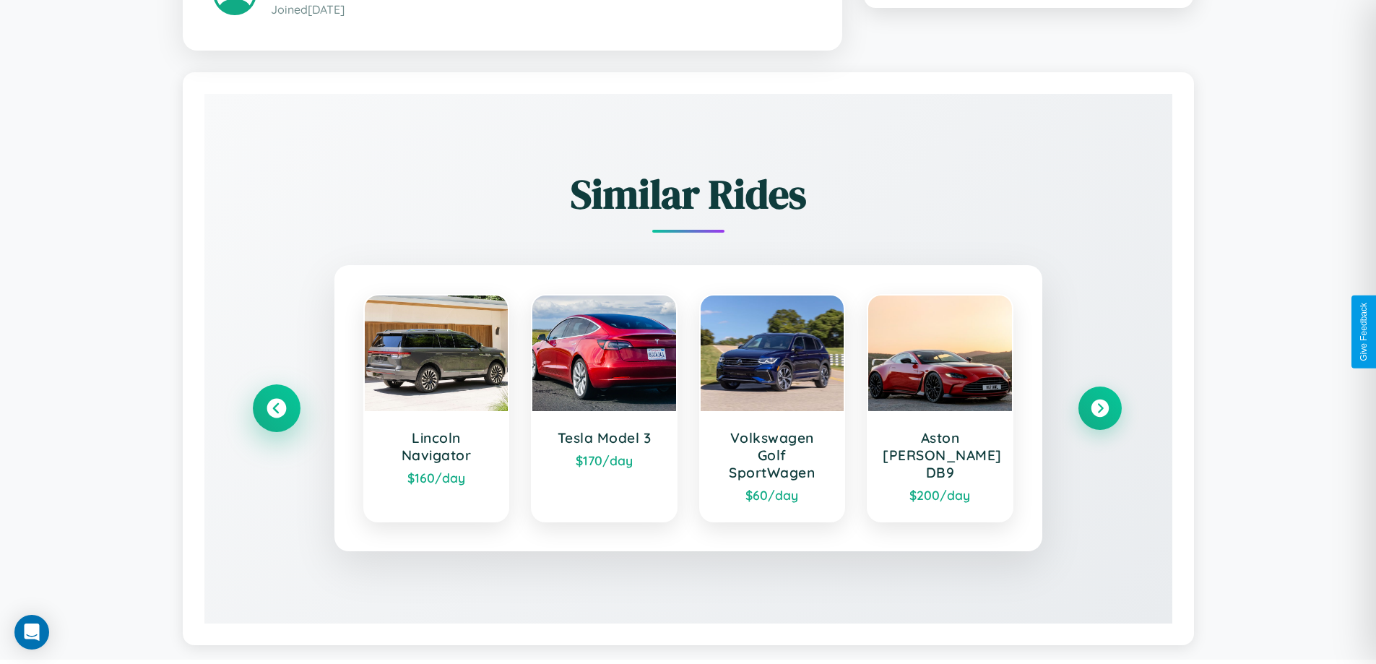
click at [276, 410] on icon at bounding box center [277, 409] width 20 height 20
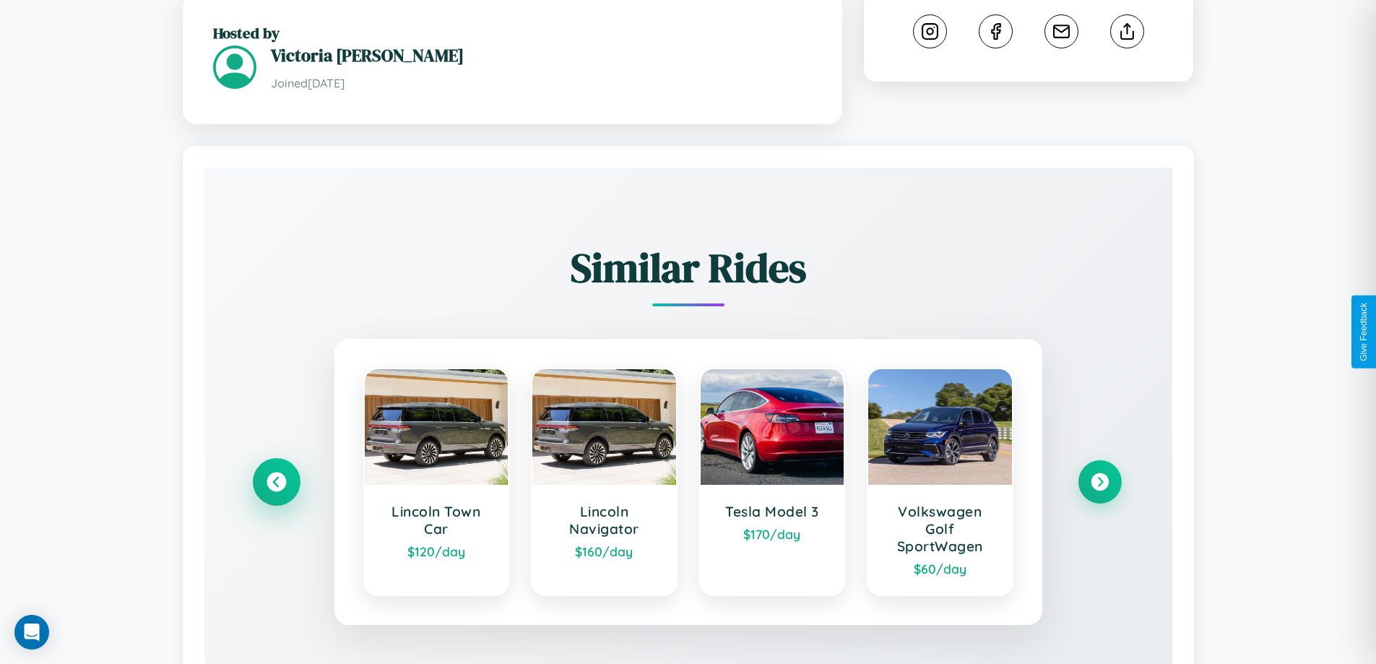
scroll to position [401, 0]
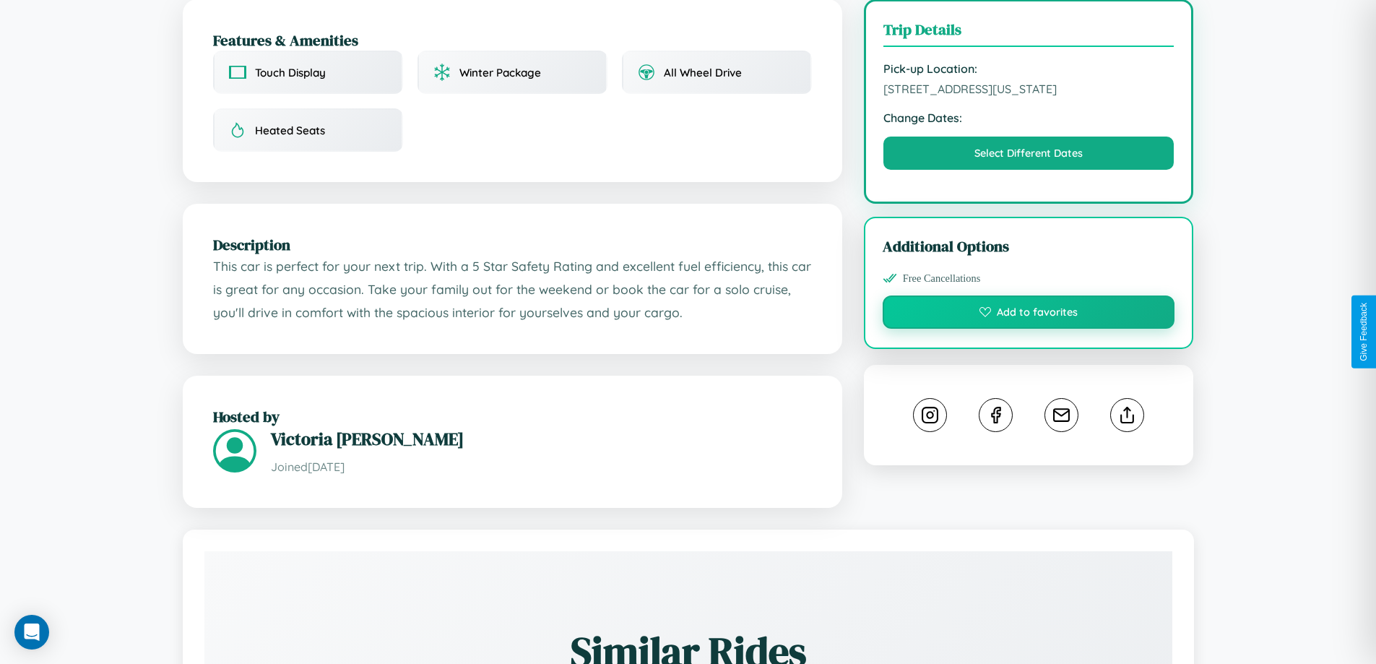
click at [1028, 329] on button "Add to favorites" at bounding box center [1029, 311] width 293 height 33
